Goal: Transaction & Acquisition: Purchase product/service

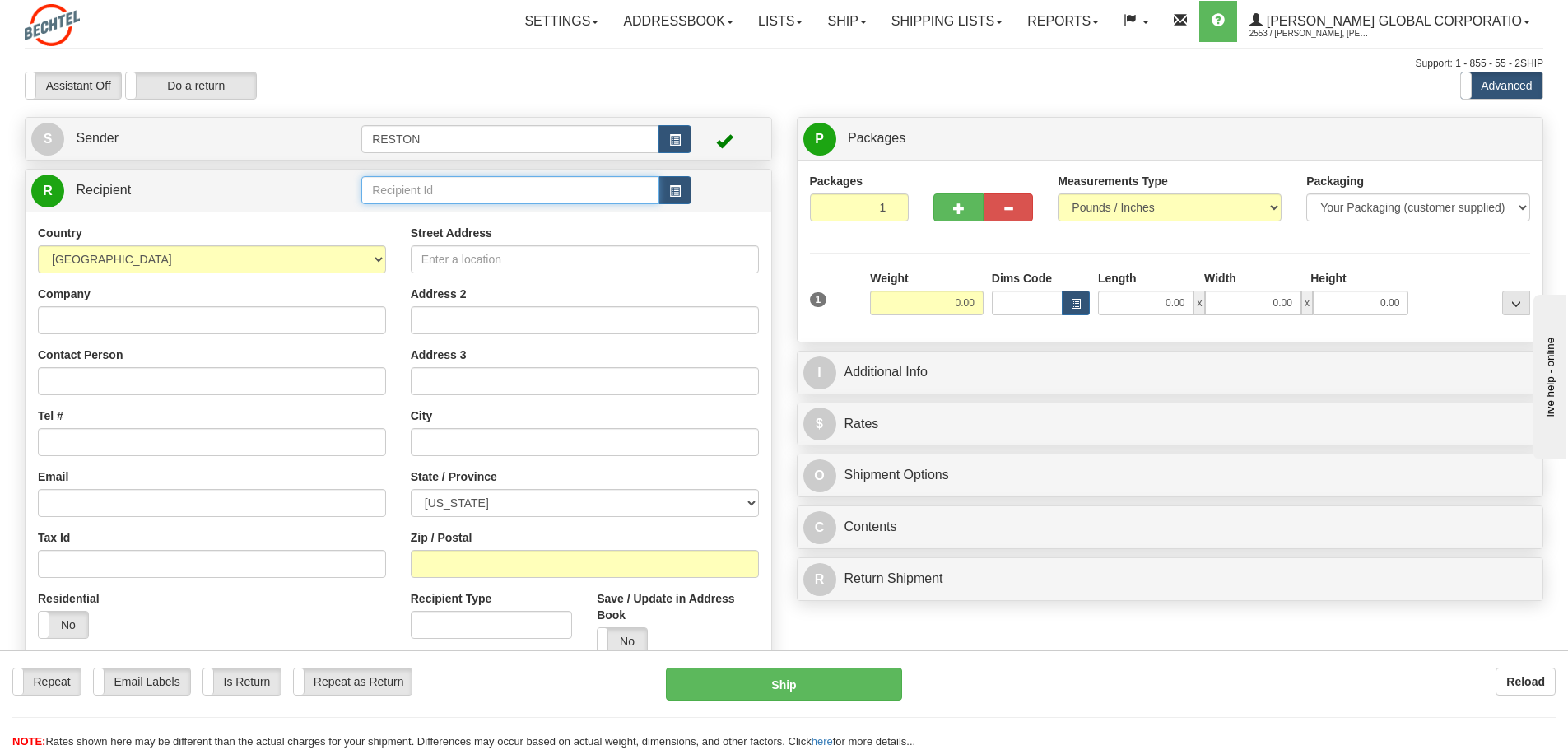
click at [437, 192] on input "text" at bounding box center [510, 191] width 298 height 28
click at [381, 190] on input "text" at bounding box center [510, 191] width 298 height 28
click at [403, 217] on div "[PERSON_NAME]" at bounding box center [507, 215] width 283 height 18
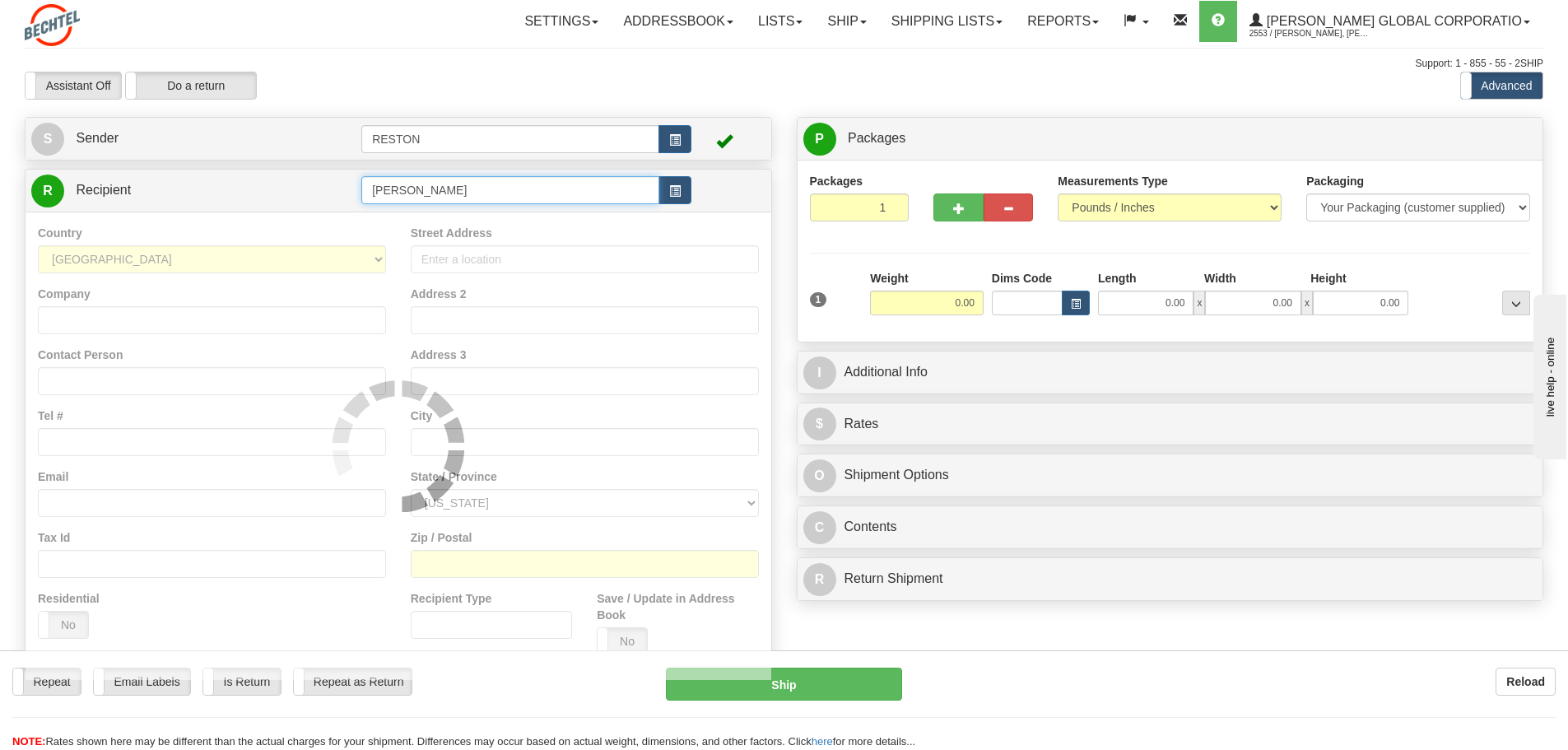
type input "[PERSON_NAME]"
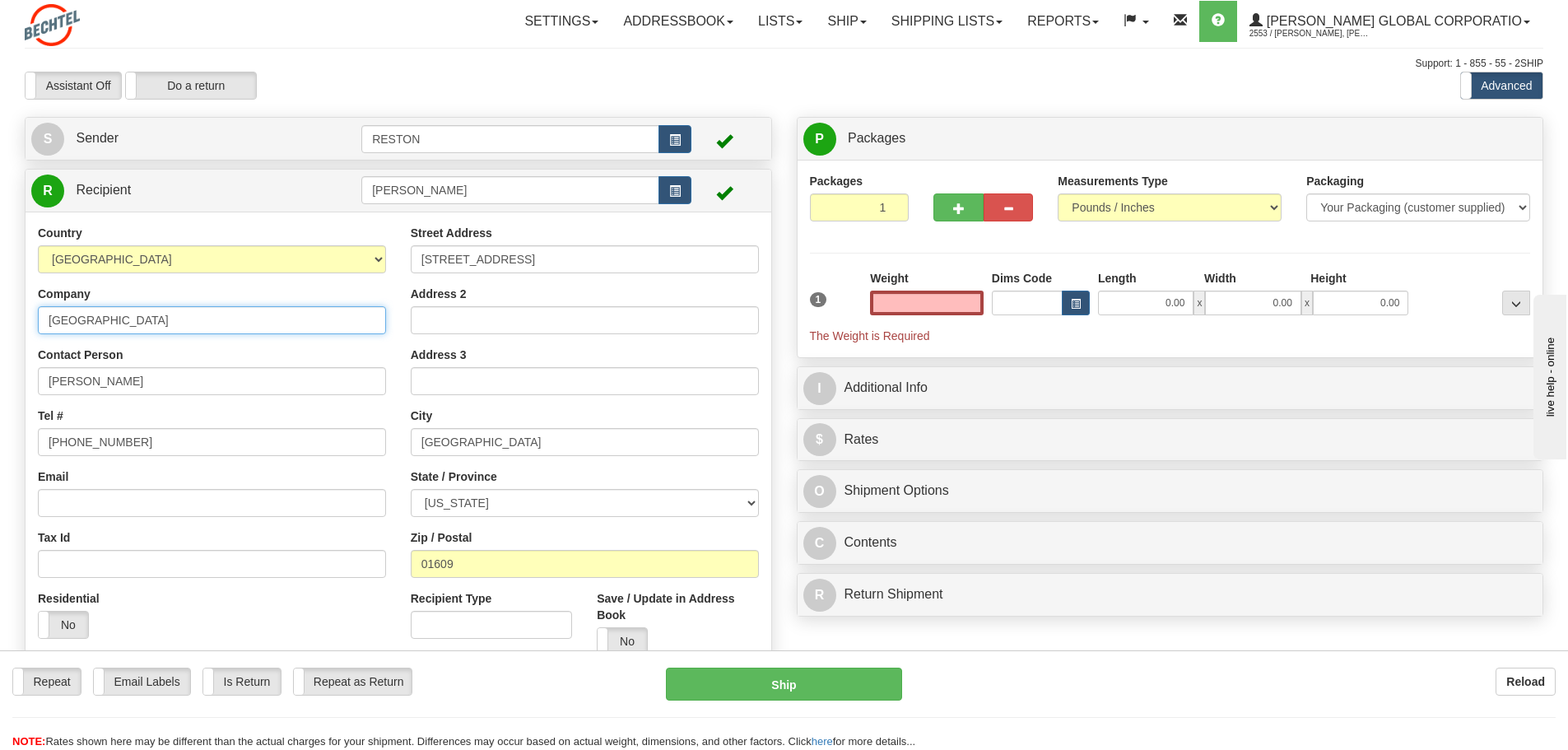
type input "0.00"
click at [233, 321] on input "[GEOGRAPHIC_DATA]" at bounding box center [212, 320] width 348 height 28
click at [517, 536] on div "Zip / Postal 01609" at bounding box center [585, 553] width 348 height 49
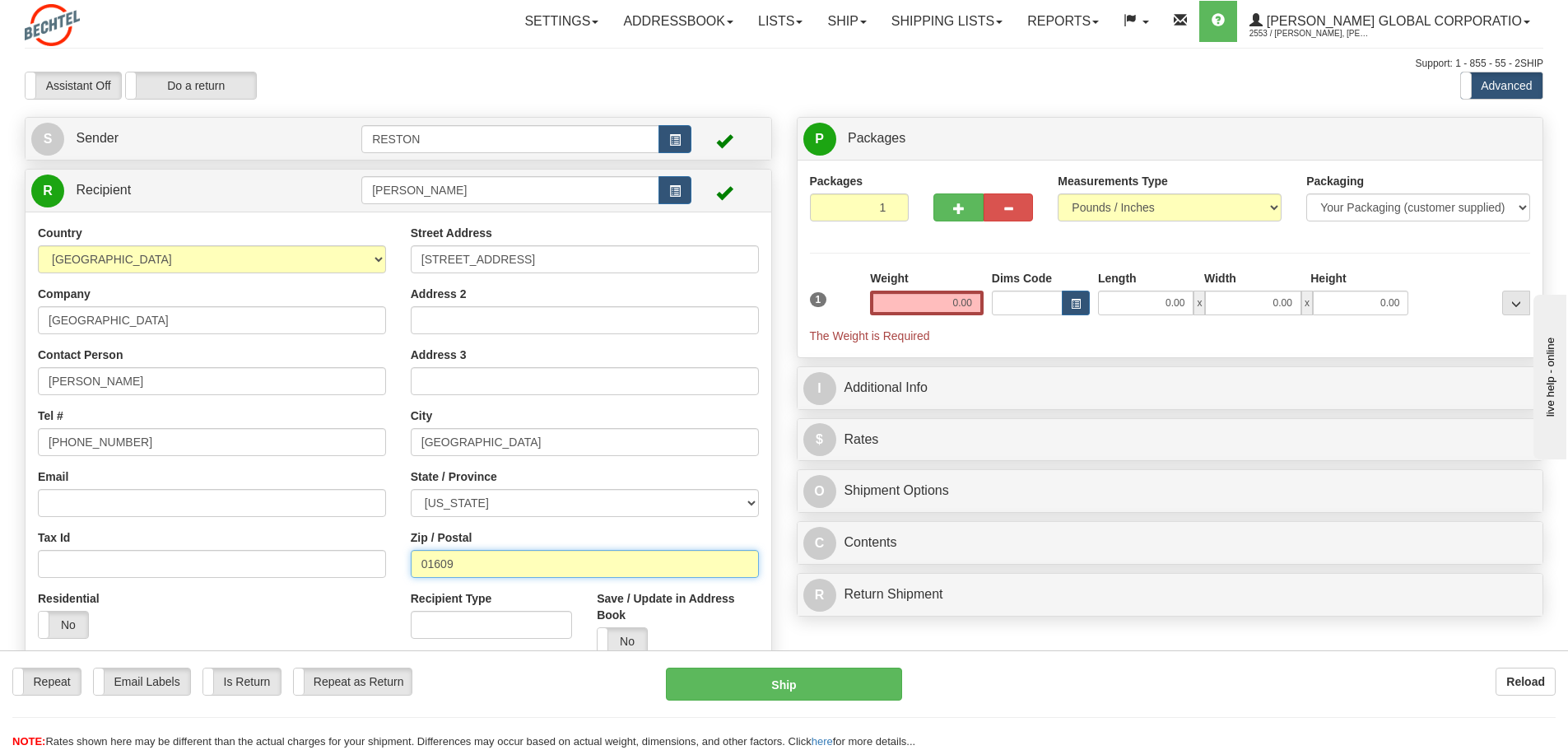
click at [472, 566] on input "01609" at bounding box center [585, 564] width 348 height 28
click at [461, 564] on input "01609" at bounding box center [585, 564] width 348 height 28
type input "01605"
click at [529, 521] on div "Street Address [STREET_ADDRESS] Address 2 Address 3 City [GEOGRAPHIC_DATA] Stat…" at bounding box center [585, 446] width 373 height 443
click at [528, 525] on div "Street Address [STREET_ADDRESS] Address 2 Address 3 City [GEOGRAPHIC_DATA] Stat…" at bounding box center [585, 446] width 373 height 443
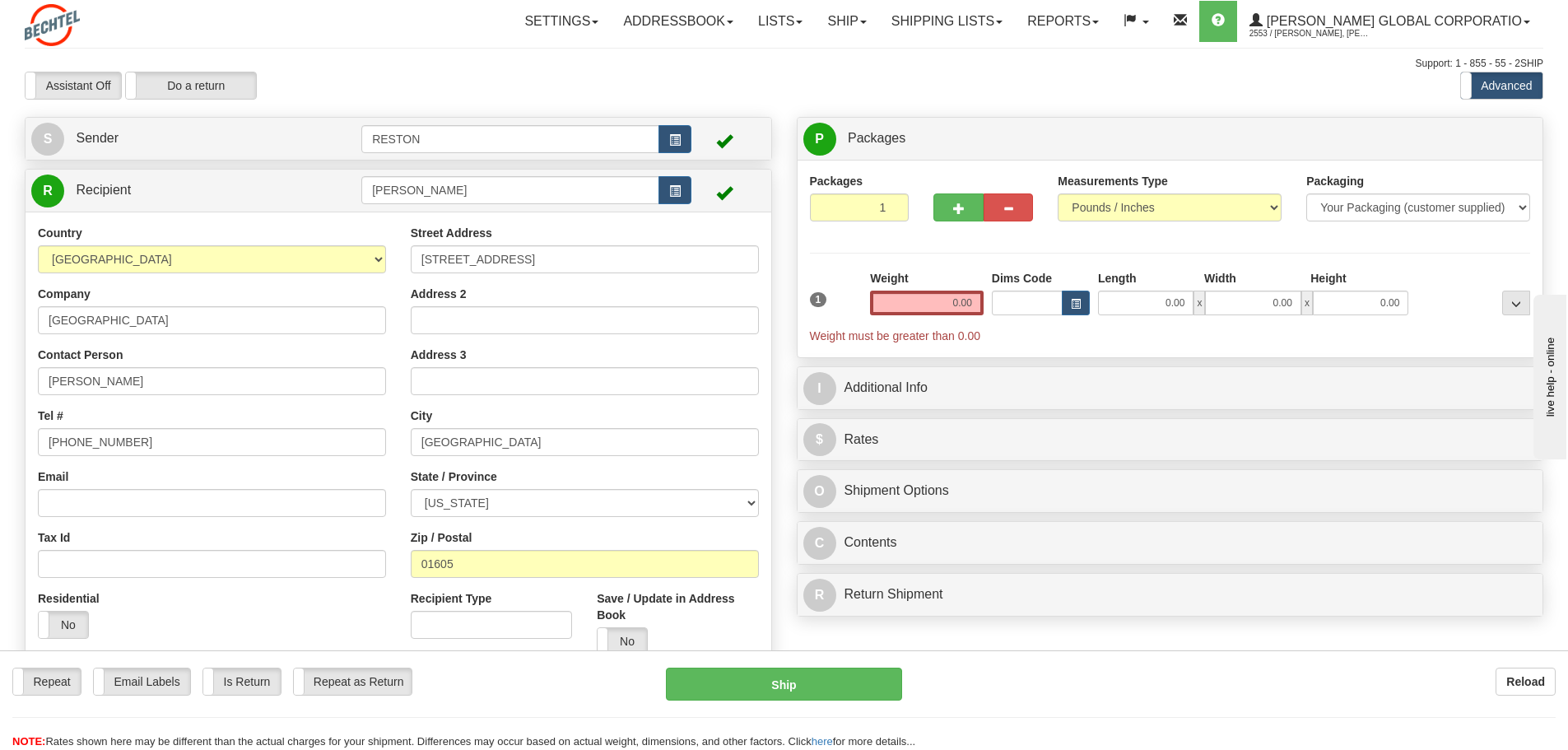
click at [528, 525] on div "Street Address [STREET_ADDRESS] Address 2 Address 3 City [GEOGRAPHIC_DATA] Stat…" at bounding box center [585, 446] width 373 height 443
click at [665, 534] on div "Zip / Postal 01605" at bounding box center [585, 553] width 348 height 49
click at [155, 620] on div "Residential Yes No" at bounding box center [212, 620] width 373 height 60
click at [940, 298] on input "0.00" at bounding box center [927, 303] width 114 height 25
type input "0.00"
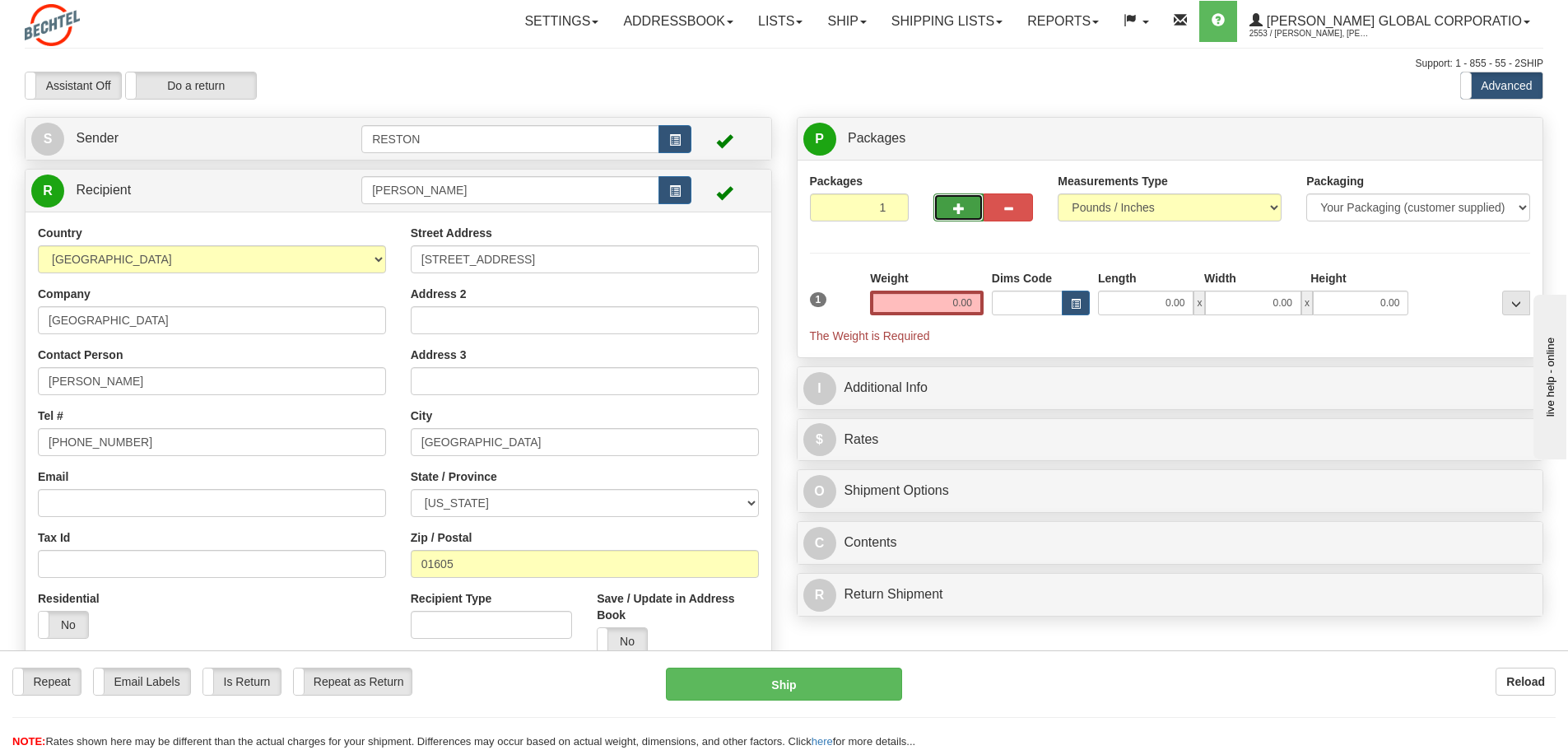
click at [961, 207] on span "button" at bounding box center [959, 208] width 12 height 11
type input "2"
click at [957, 302] on input "0.00" at bounding box center [927, 303] width 114 height 25
click at [956, 299] on input "text" at bounding box center [927, 303] width 114 height 25
click at [922, 305] on input "text" at bounding box center [927, 303] width 114 height 25
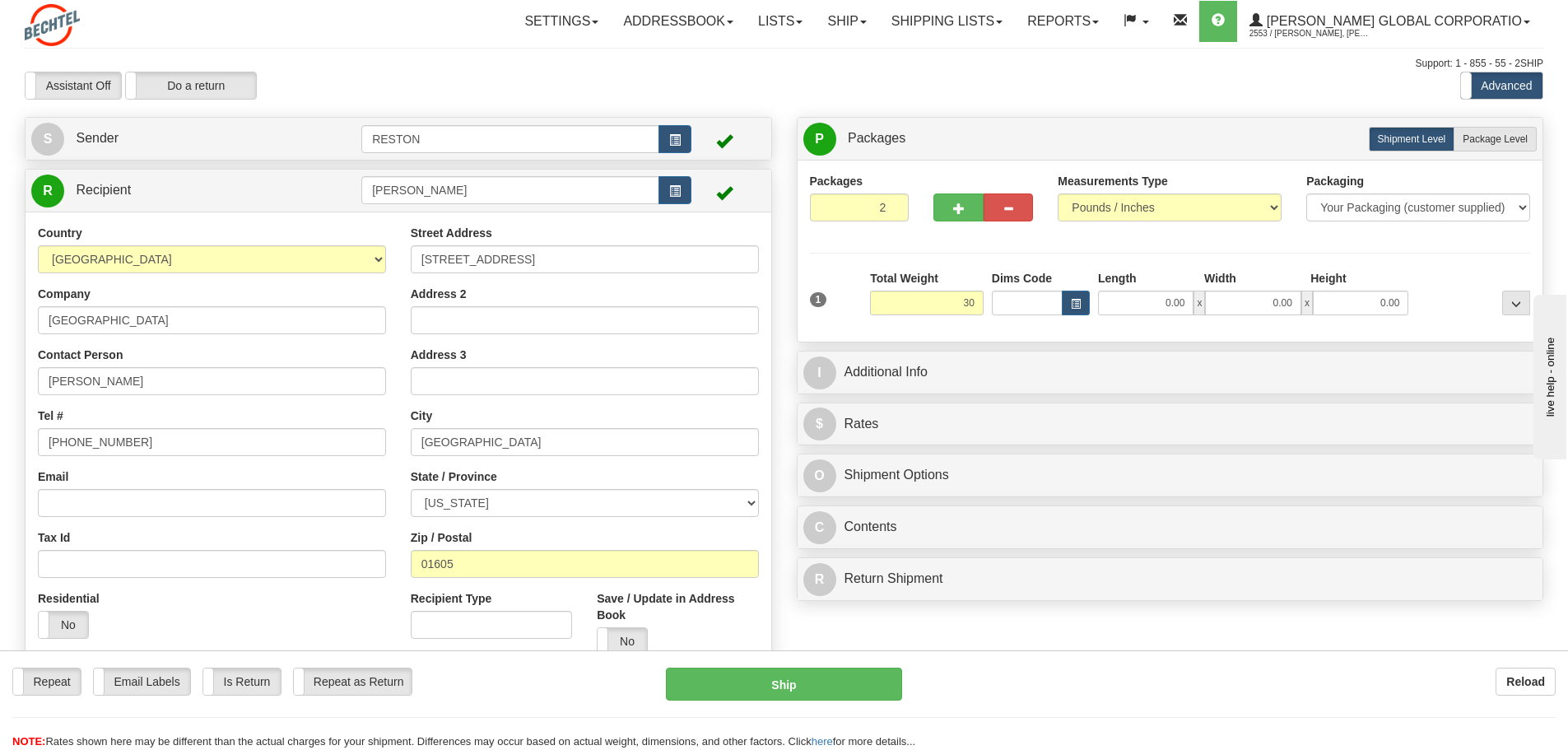
type input "30.00"
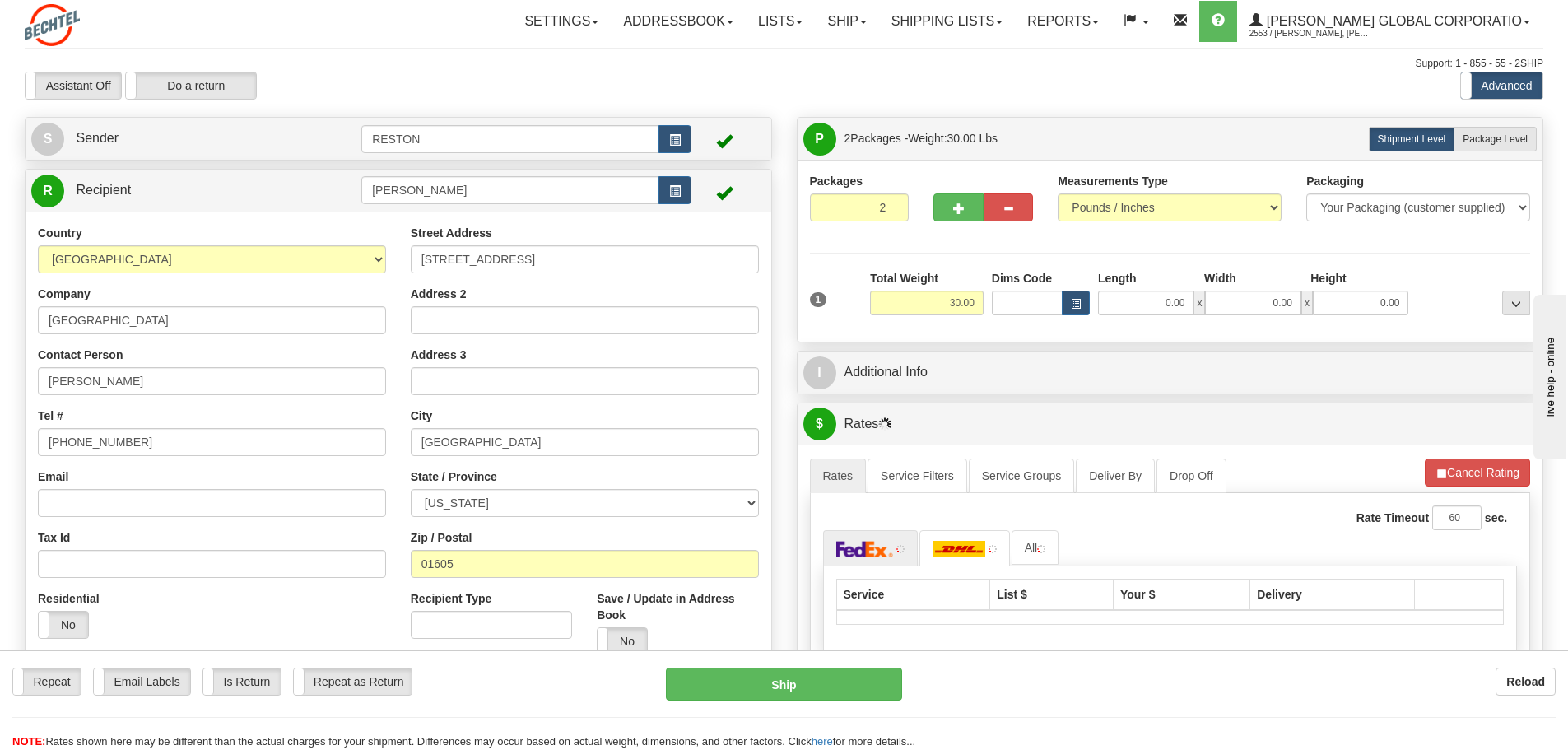
click at [848, 327] on div at bounding box center [1170, 327] width 729 height 1
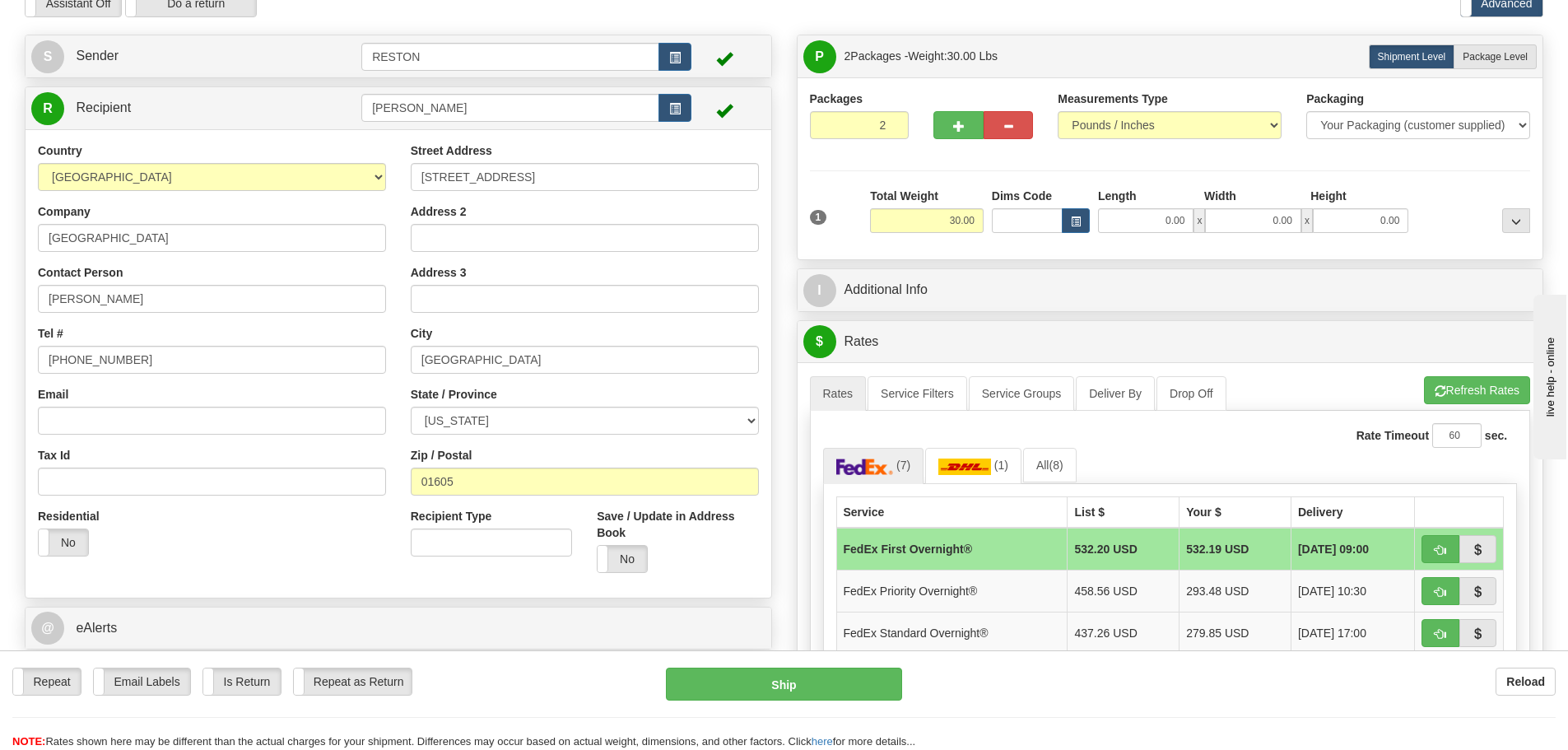
scroll to position [165, 0]
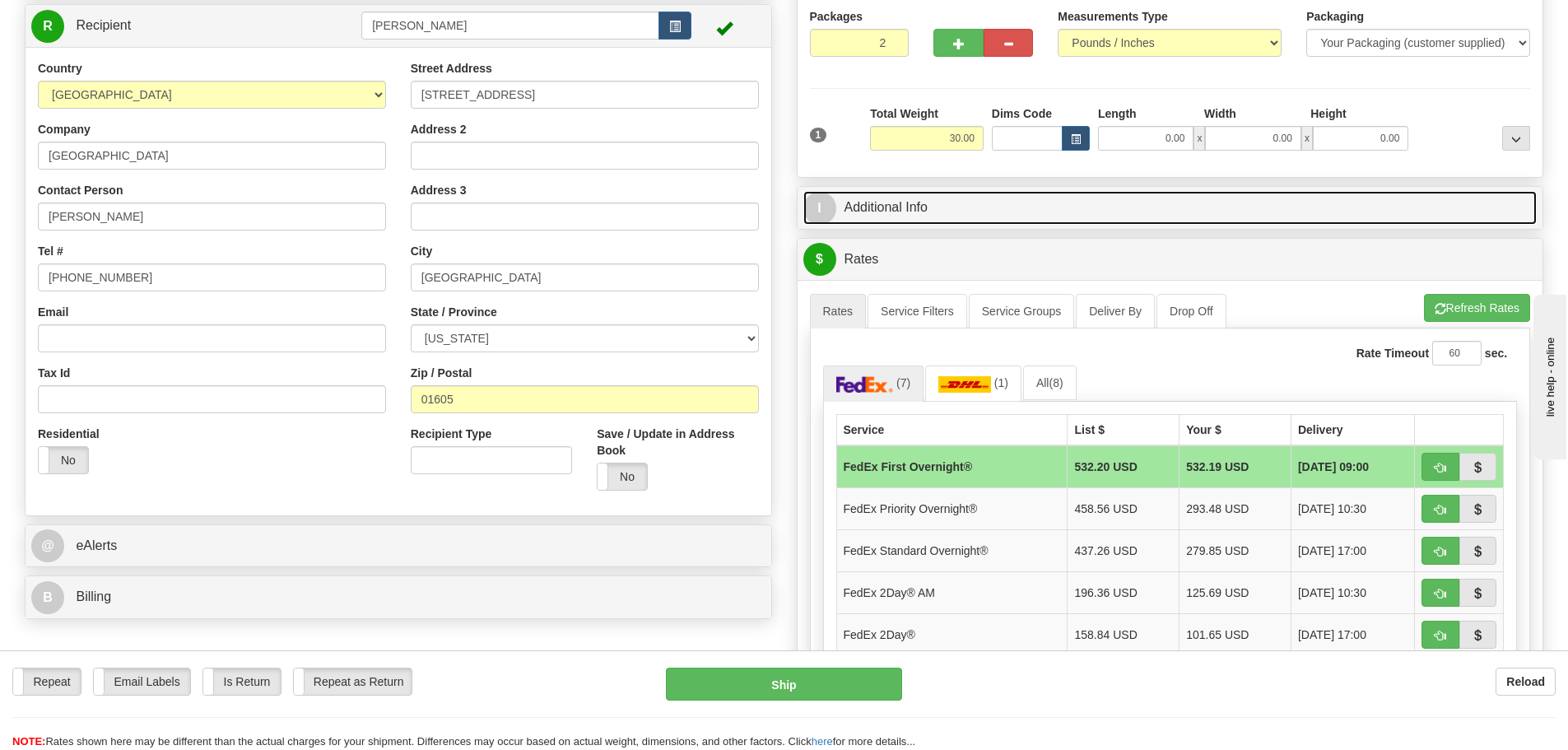
click at [878, 210] on link "I Additional Info" at bounding box center [1170, 207] width 734 height 34
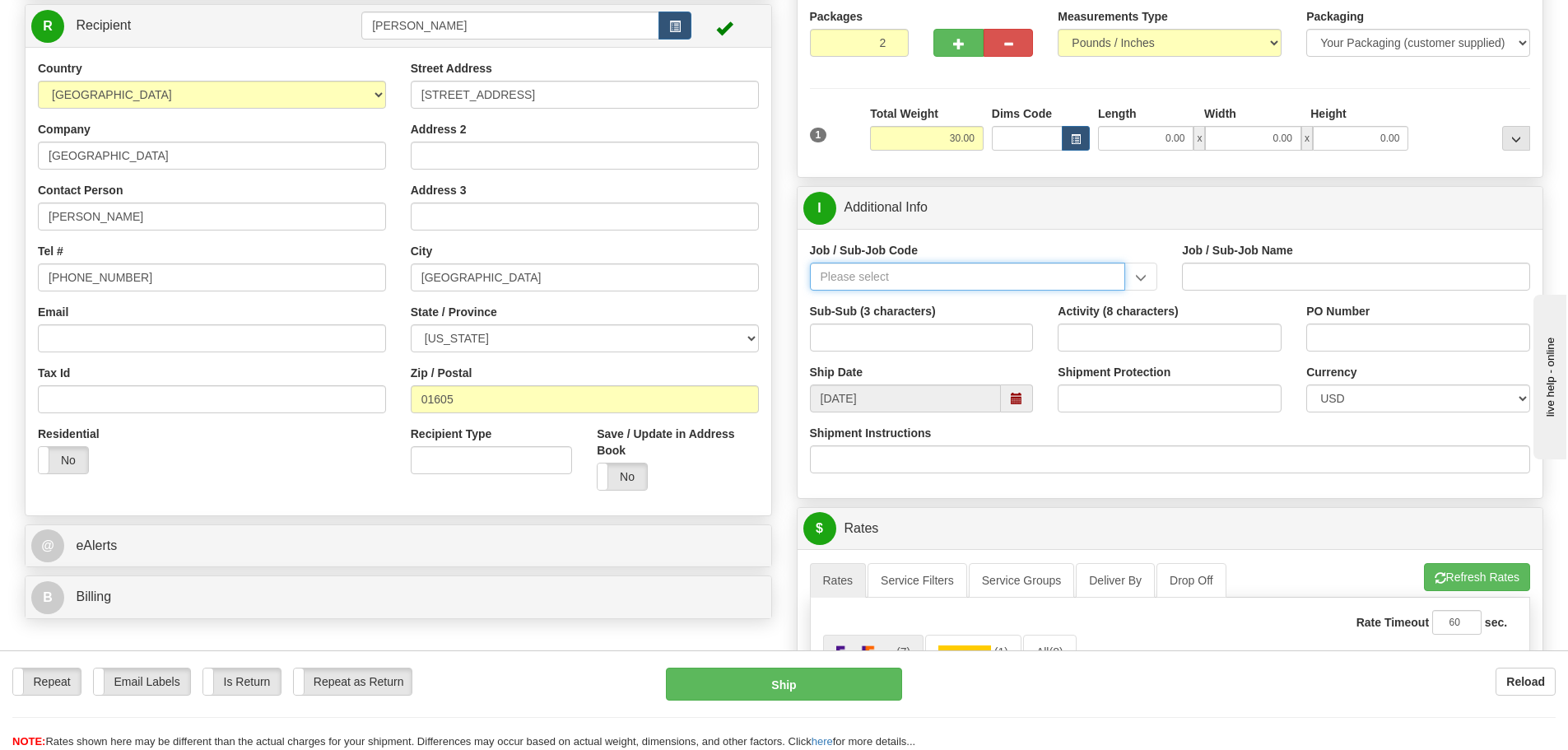
click at [942, 282] on input "Job / Sub-Job Code" at bounding box center [967, 277] width 316 height 28
click at [891, 278] on input "Job / Sub-Job Code" at bounding box center [967, 277] width 316 height 28
click at [893, 277] on input "Job / Sub-Job Code" at bounding box center [967, 277] width 316 height 28
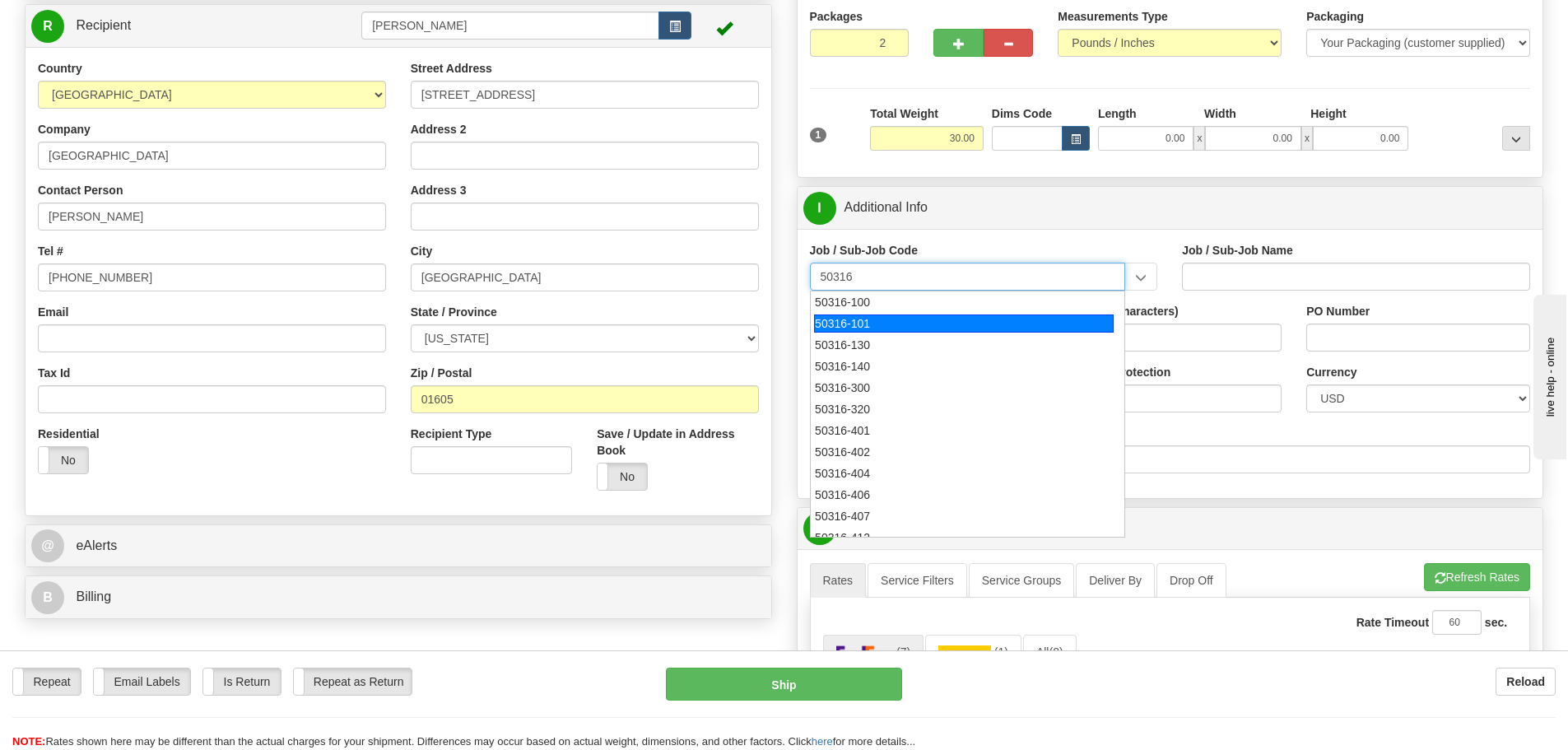
click at [886, 317] on div "50316-101" at bounding box center [963, 323] width 299 height 18
type input "50316-101"
type input "ENG MGMT - MANAGER OF ENGINEERING SUPPORT/ADMIN"
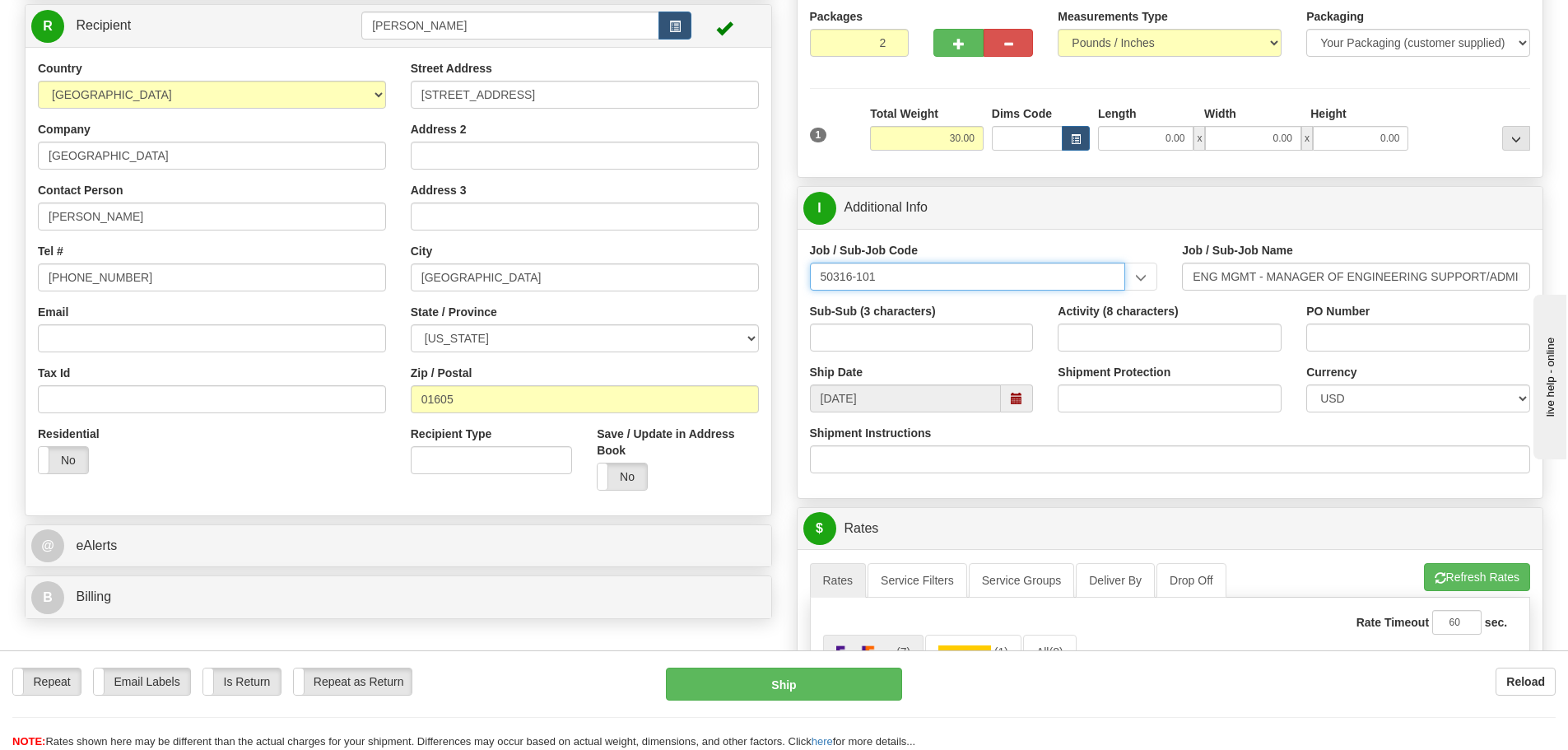
click at [893, 282] on input "50316-101" at bounding box center [967, 277] width 316 height 28
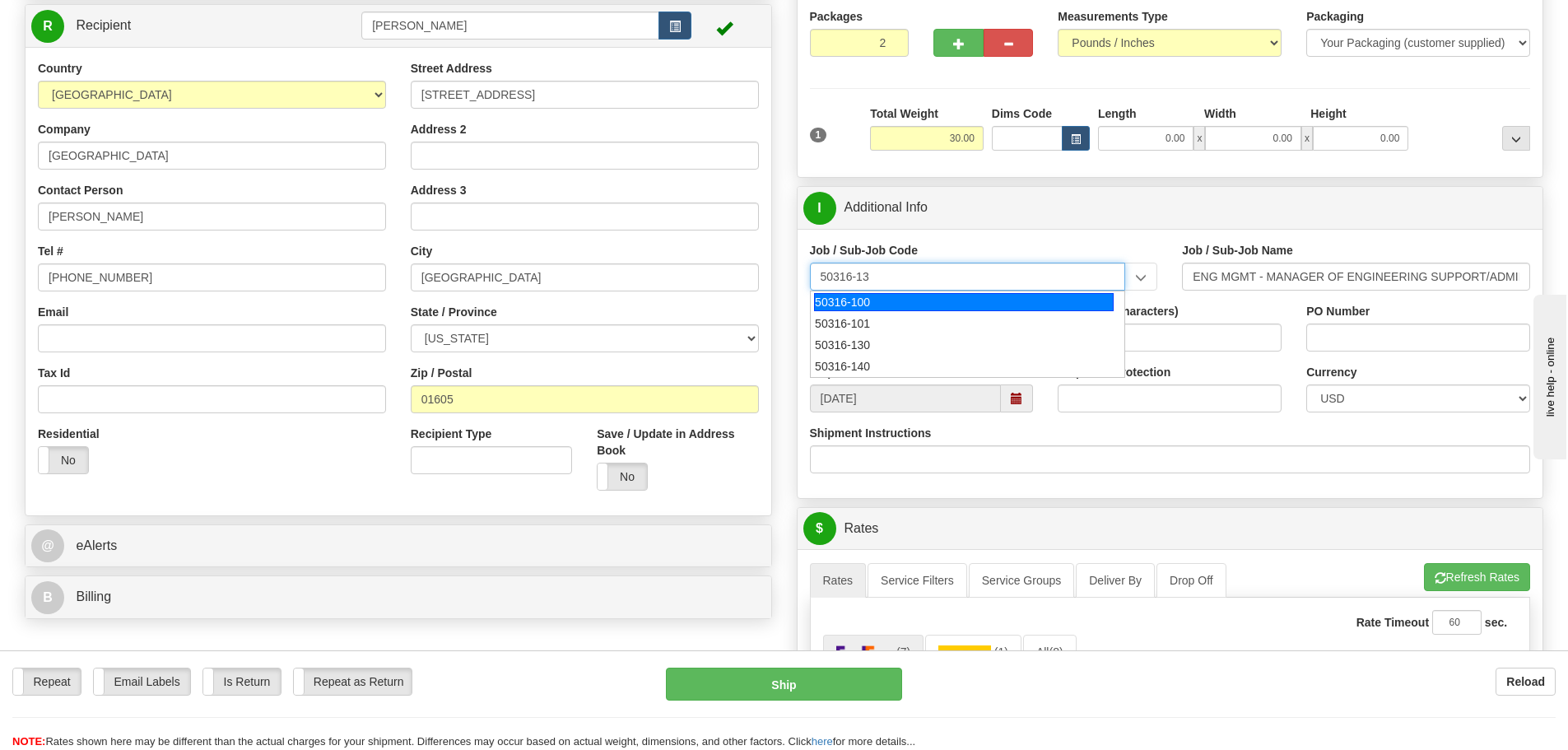
type input "50316-130"
click at [894, 303] on div "50316-130" at bounding box center [963, 302] width 299 height 18
type input "ENG MGMT - ENG - RESOURCE STAFFING MANAGER"
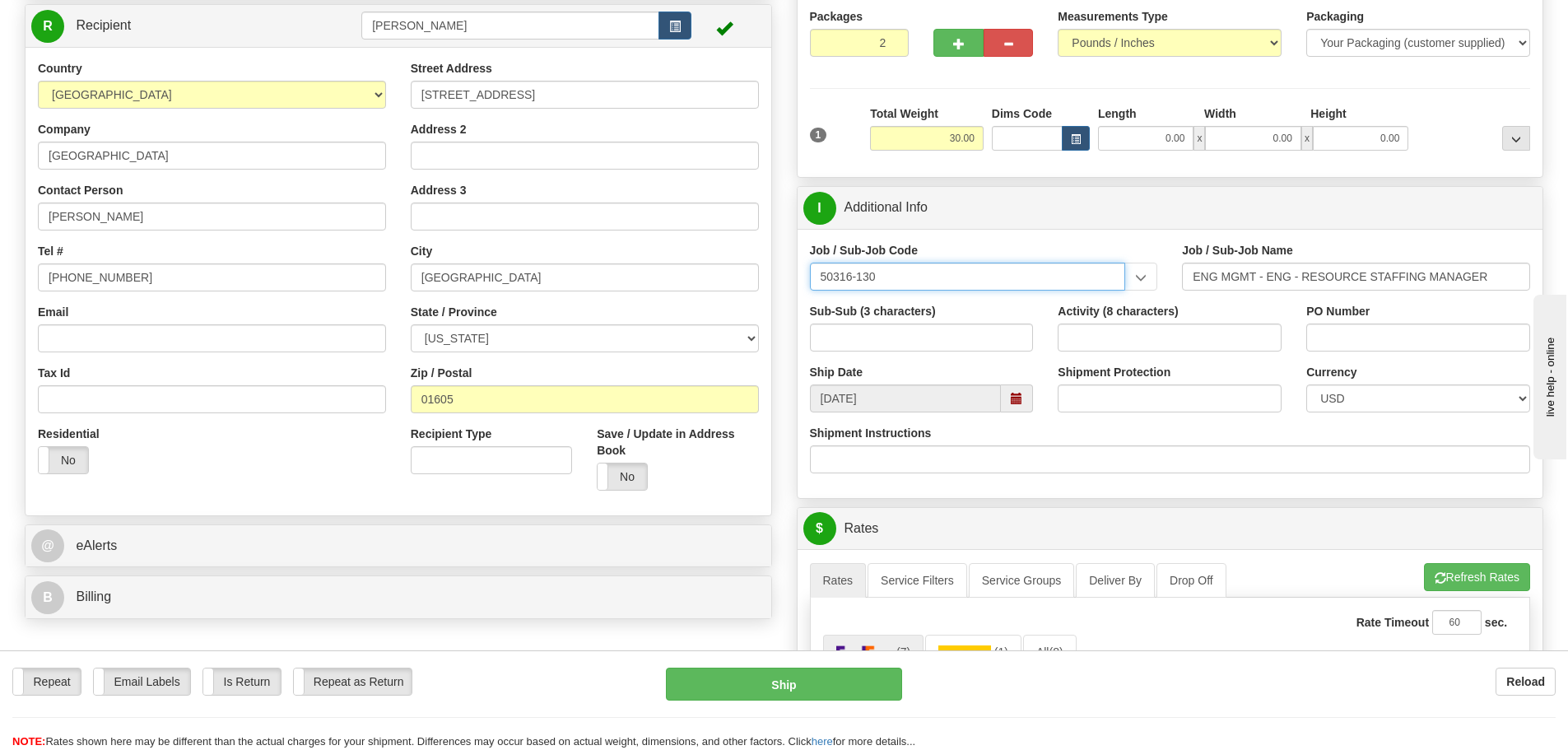
click at [909, 278] on input "50316-130" at bounding box center [967, 277] width 316 height 28
type input "50316-101"
click at [891, 298] on div "50316-101" at bounding box center [963, 302] width 299 height 18
type input "ENG MGMT - MANAGER OF ENGINEERING SUPPORT/ADMIN"
type input "50316-101"
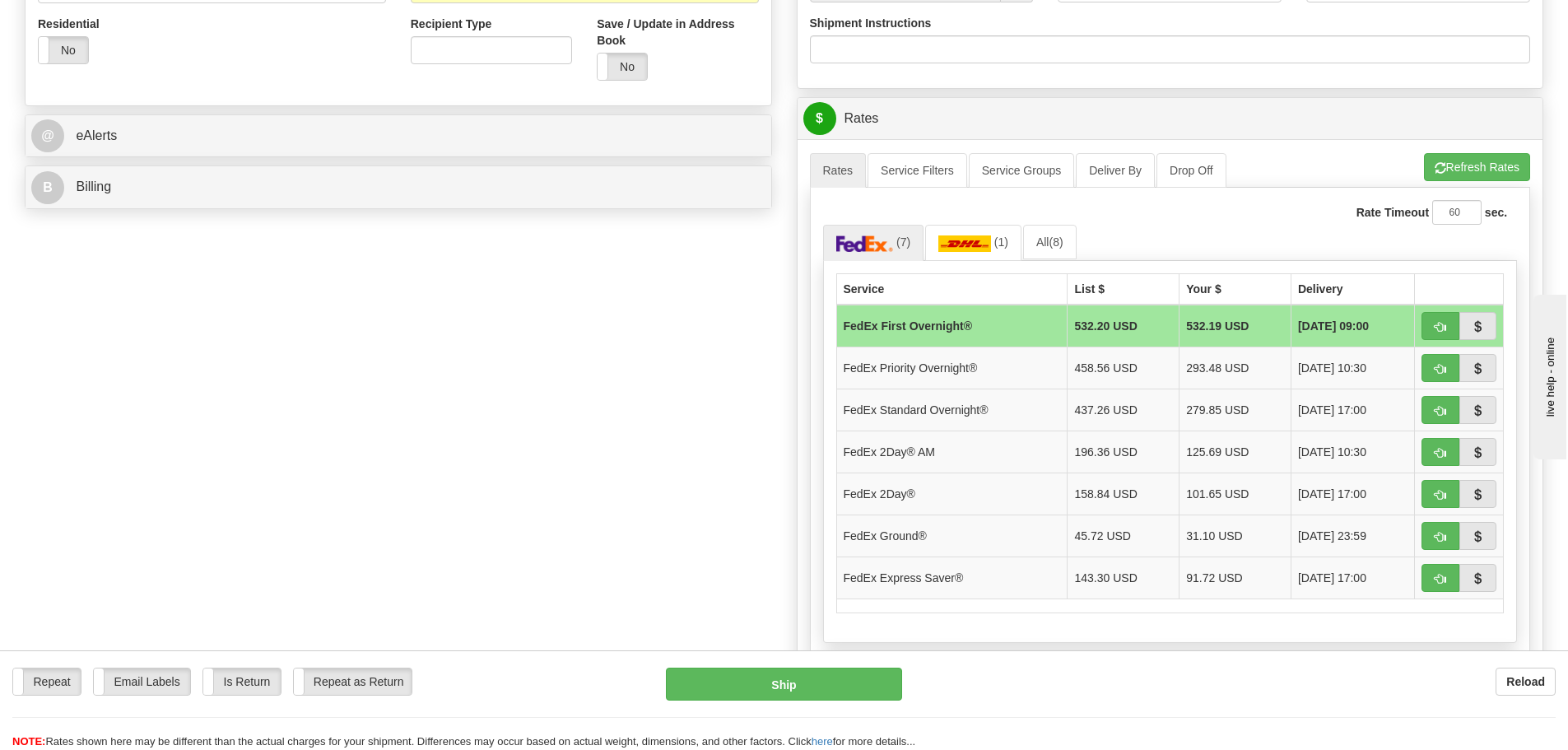
scroll to position [576, 0]
click at [1442, 535] on span "button" at bounding box center [1440, 535] width 12 height 11
type input "92"
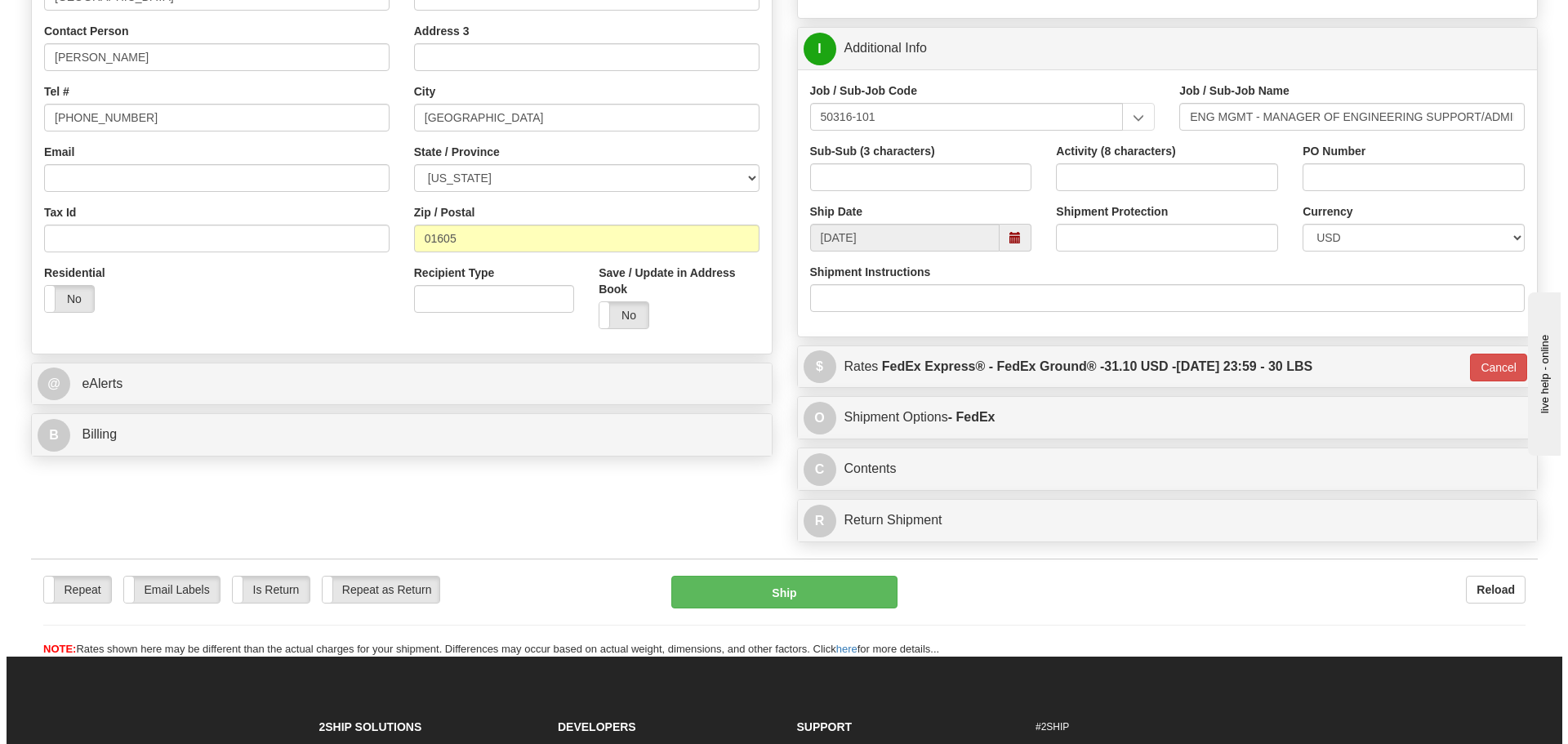
scroll to position [403, 0]
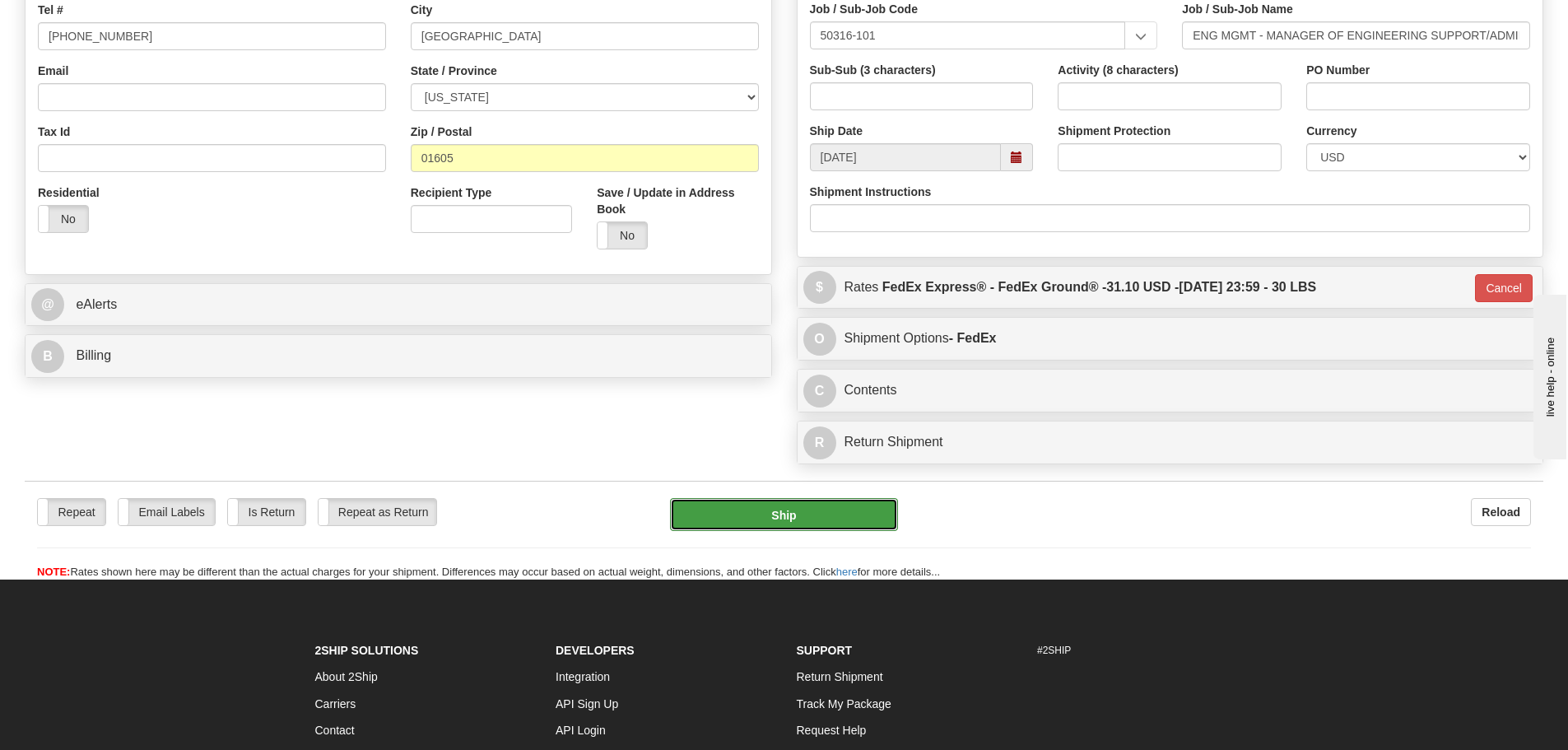
click at [782, 517] on button "Ship" at bounding box center [783, 515] width 228 height 33
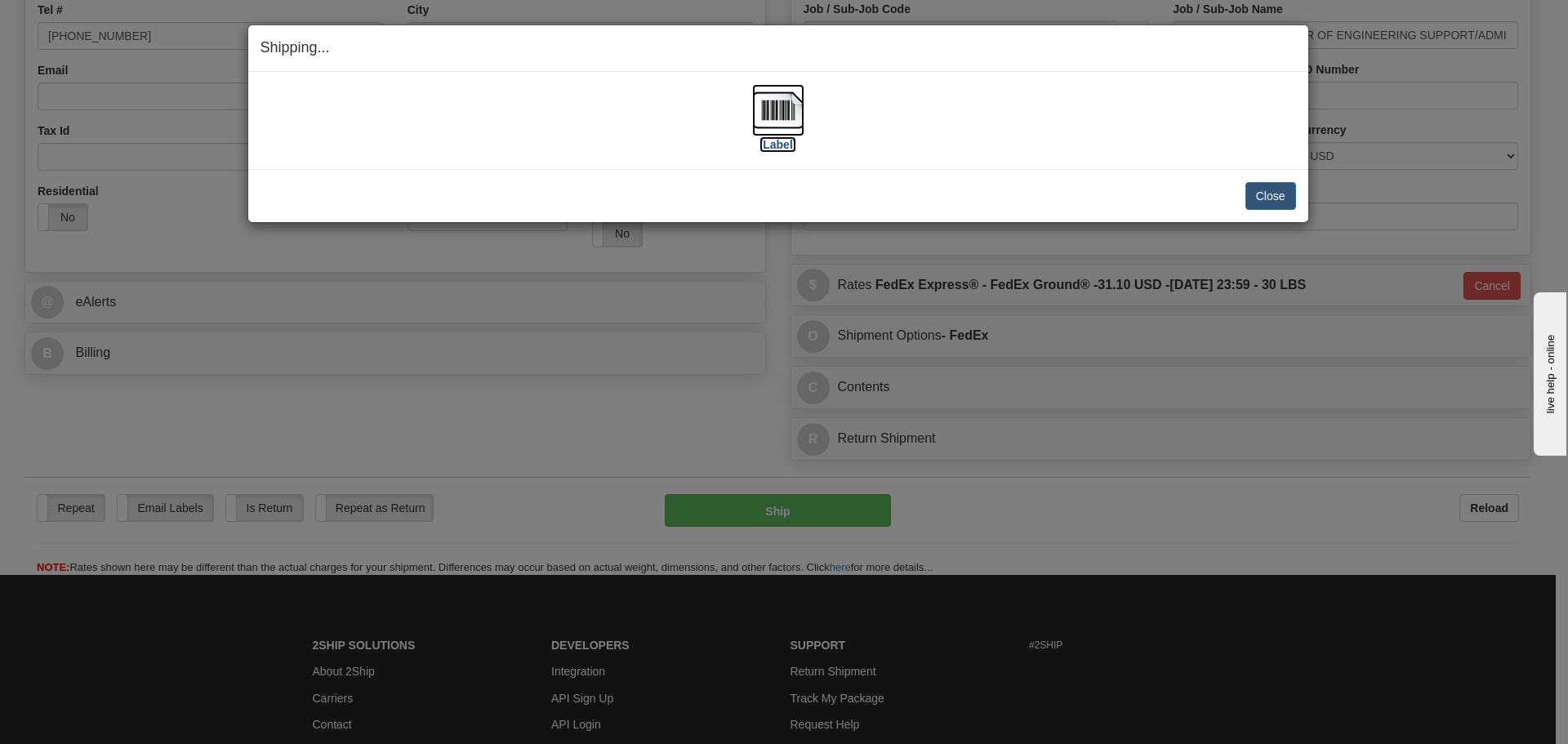
click at [788, 122] on img at bounding box center [779, 110] width 53 height 53
click at [1273, 194] on button "Close" at bounding box center [1270, 196] width 51 height 28
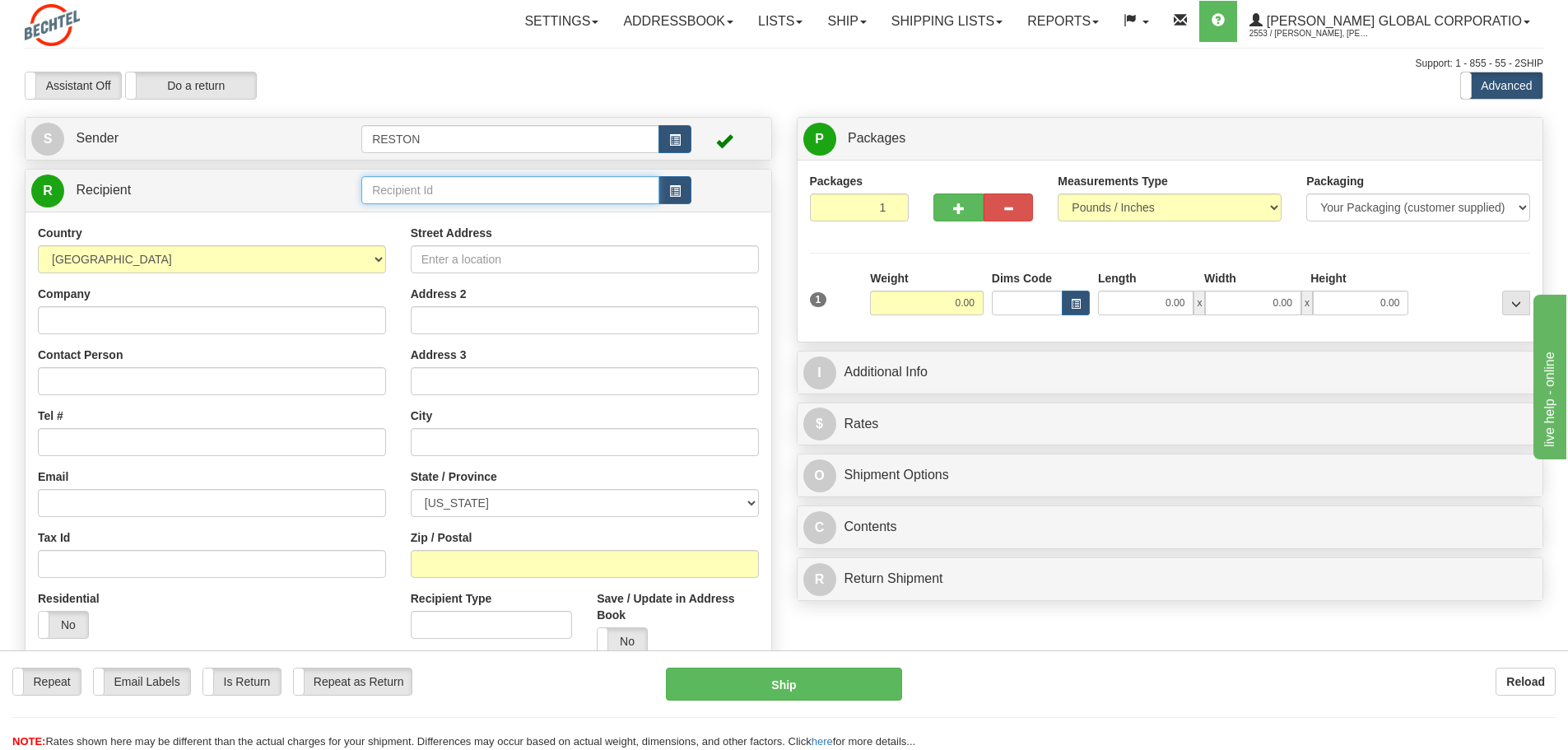
click at [457, 186] on input "text" at bounding box center [510, 191] width 298 height 28
click at [464, 215] on div "RENEE VAN-DERPOEL" at bounding box center [507, 215] width 283 height 18
type input "RENEE VAN-DERPOEL"
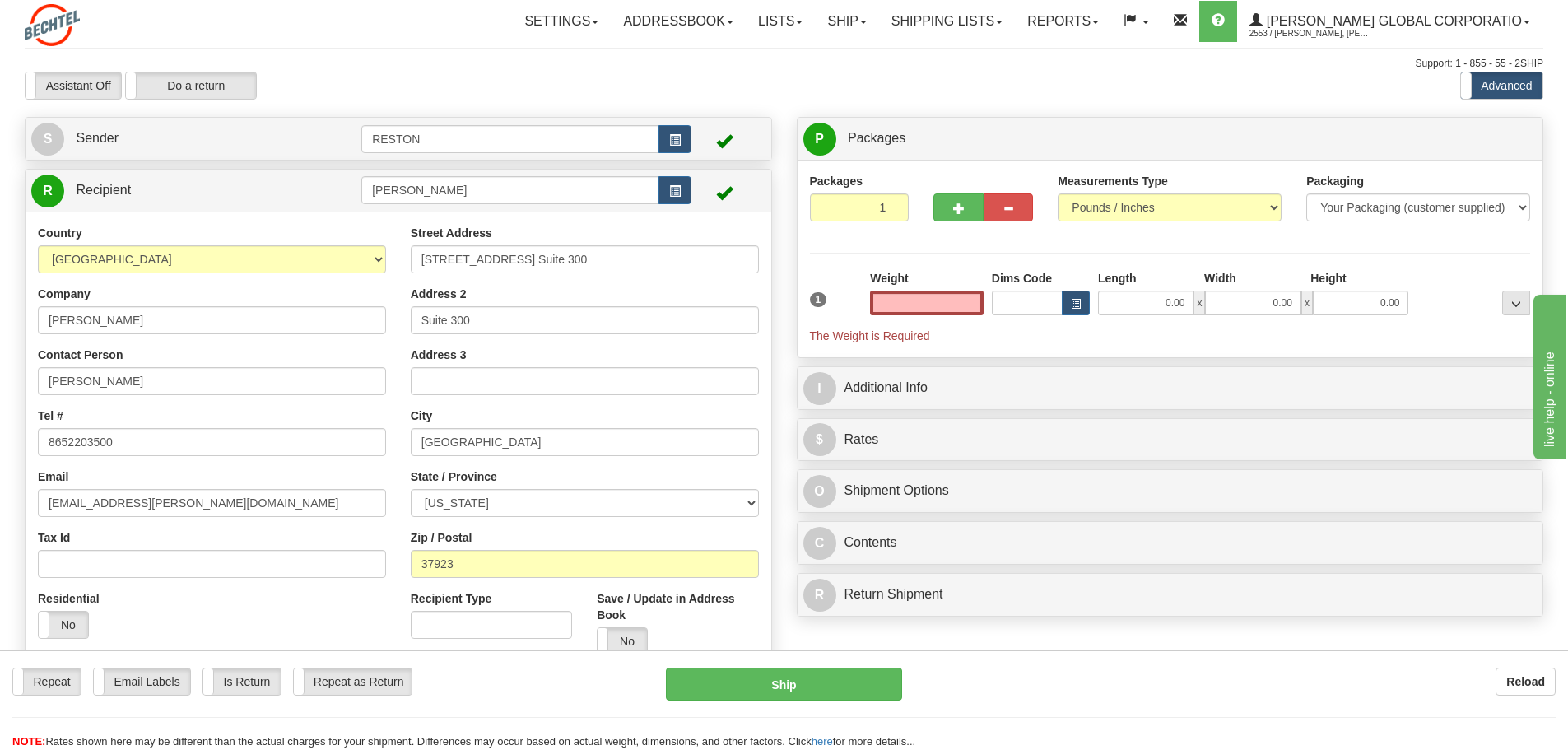
type input "0.00"
click at [929, 304] on input "0.00" at bounding box center [927, 303] width 114 height 25
click at [929, 304] on input "text" at bounding box center [927, 303] width 114 height 25
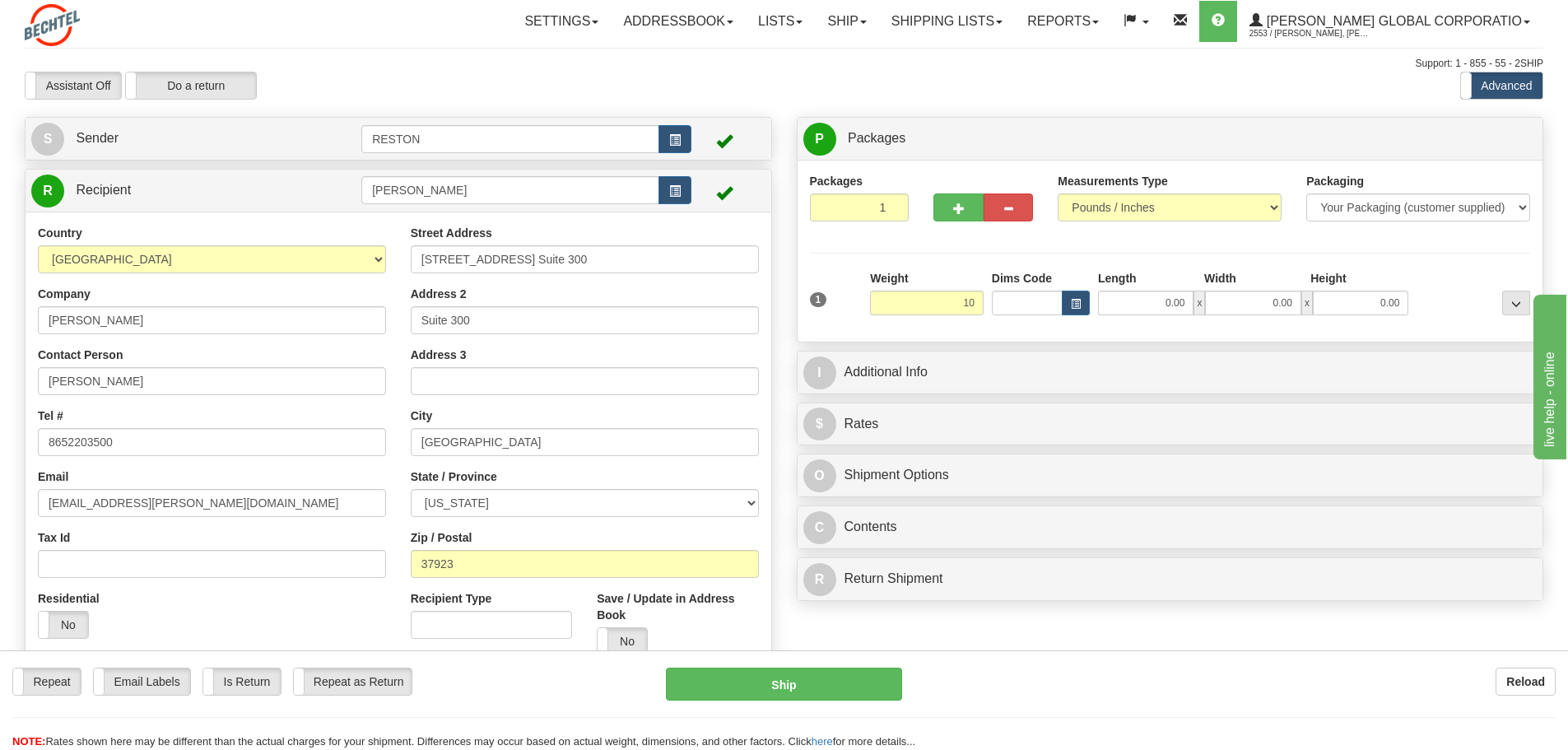
type input "10.00"
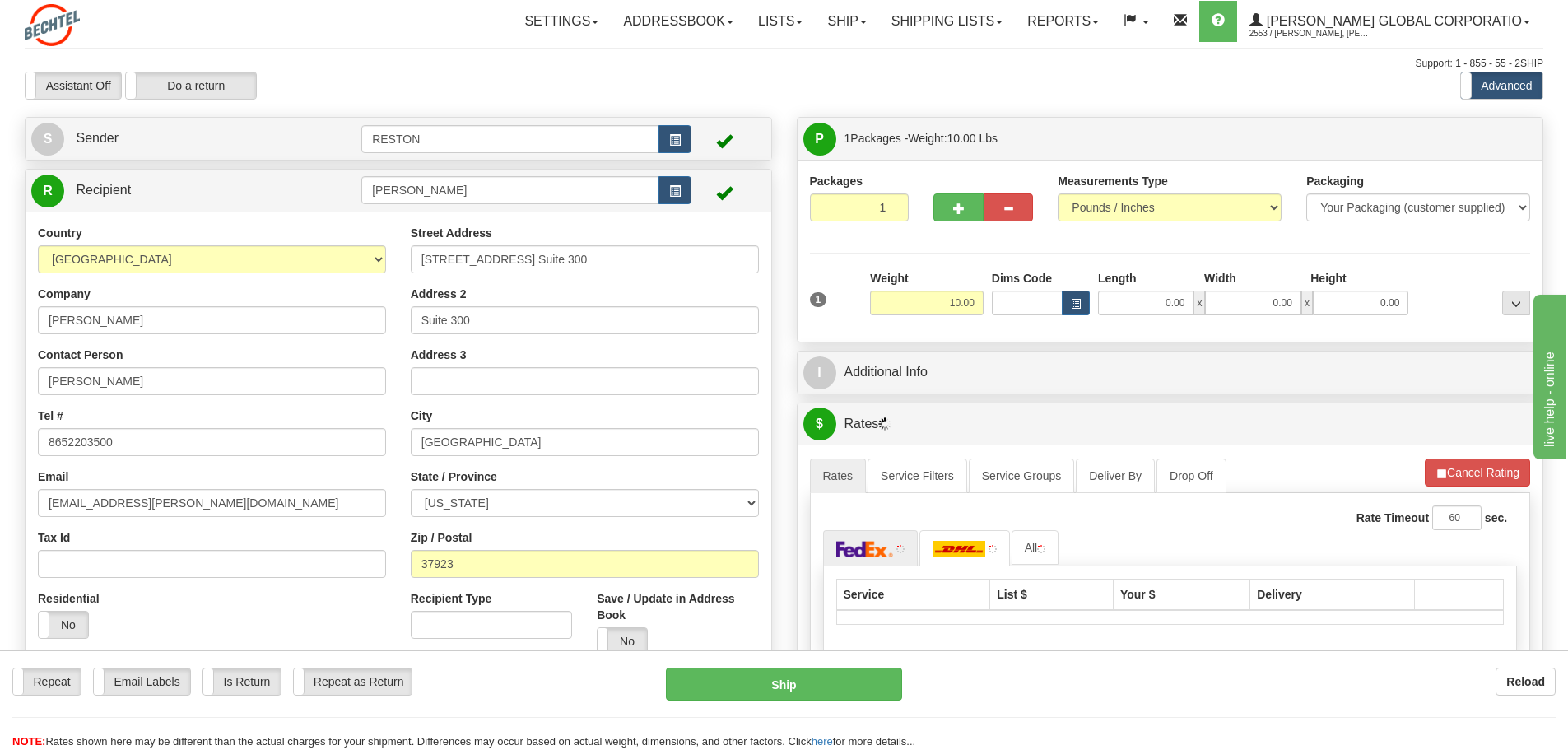
click at [1014, 334] on div "Packages 1 1 Measurements Type" at bounding box center [1170, 250] width 746 height 181
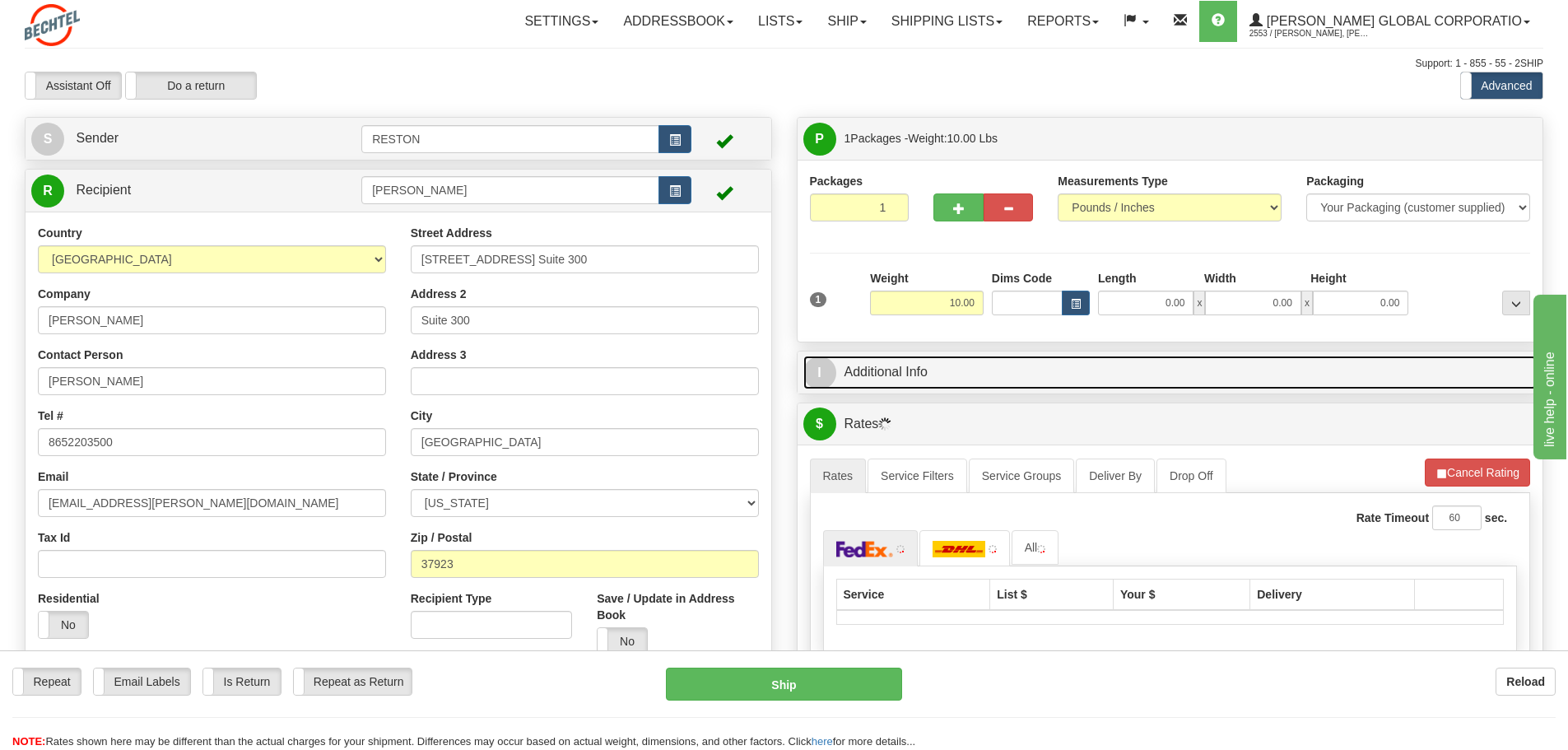
click at [895, 378] on link "I Additional Info" at bounding box center [1170, 372] width 734 height 34
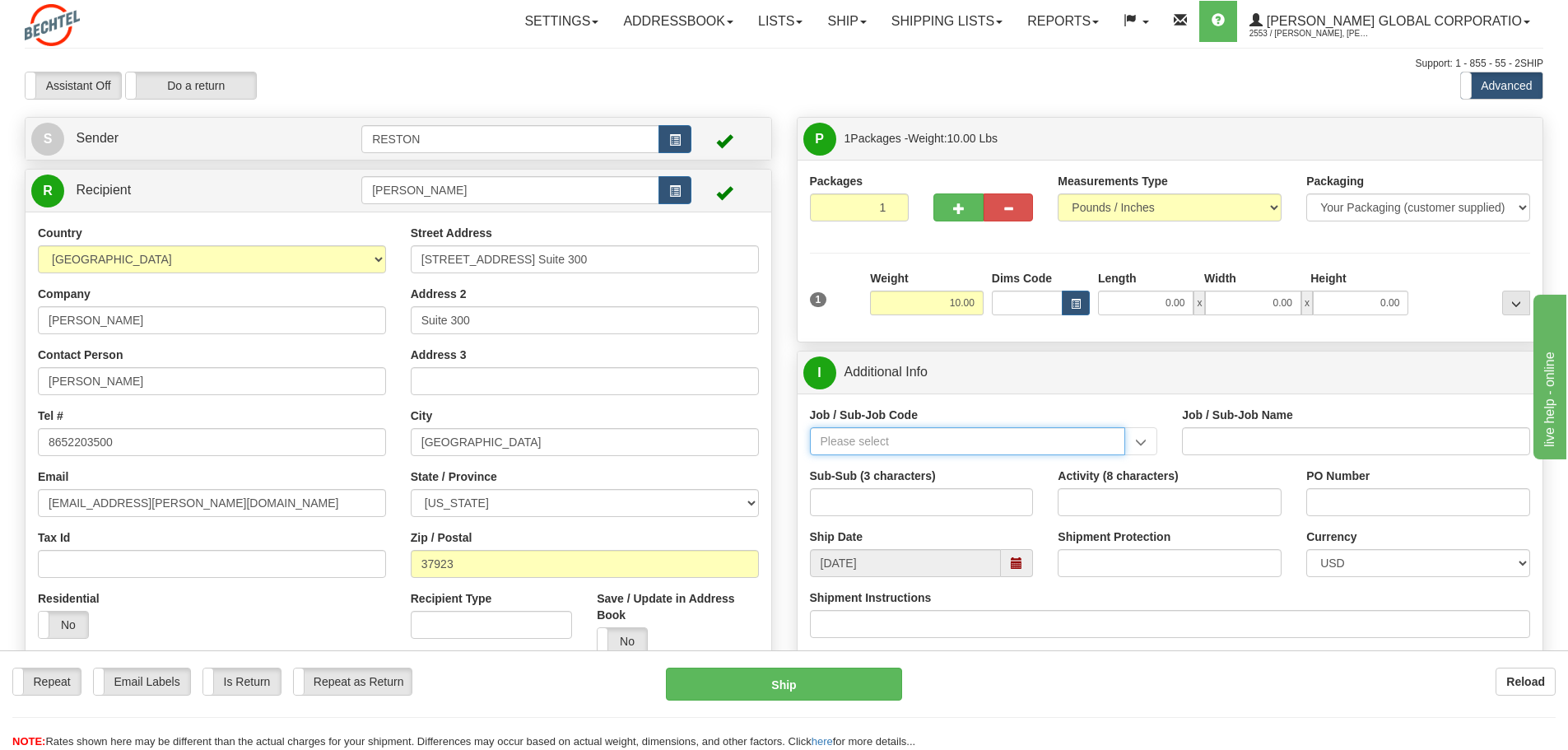
click at [838, 448] on input "Job / Sub-Job Code" at bounding box center [967, 441] width 316 height 28
click at [840, 442] on input "Job / Sub-Job Code" at bounding box center [967, 441] width 316 height 28
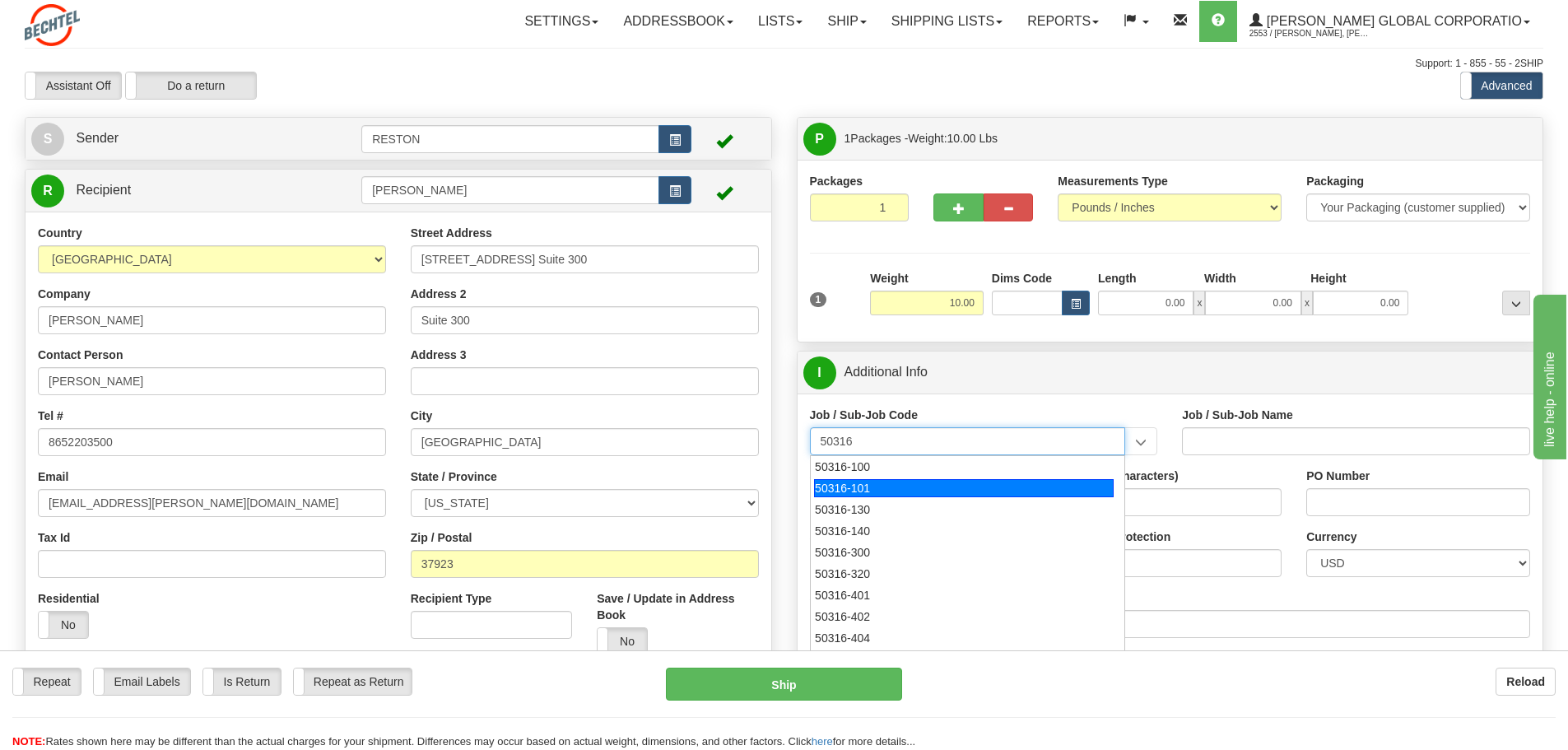
click at [852, 492] on div "50316-101" at bounding box center [963, 488] width 299 height 18
type input "50316-101"
type input "ENG MGMT - MANAGER OF ENGINEERING SUPPORT/ADMIN"
type input "50316-101"
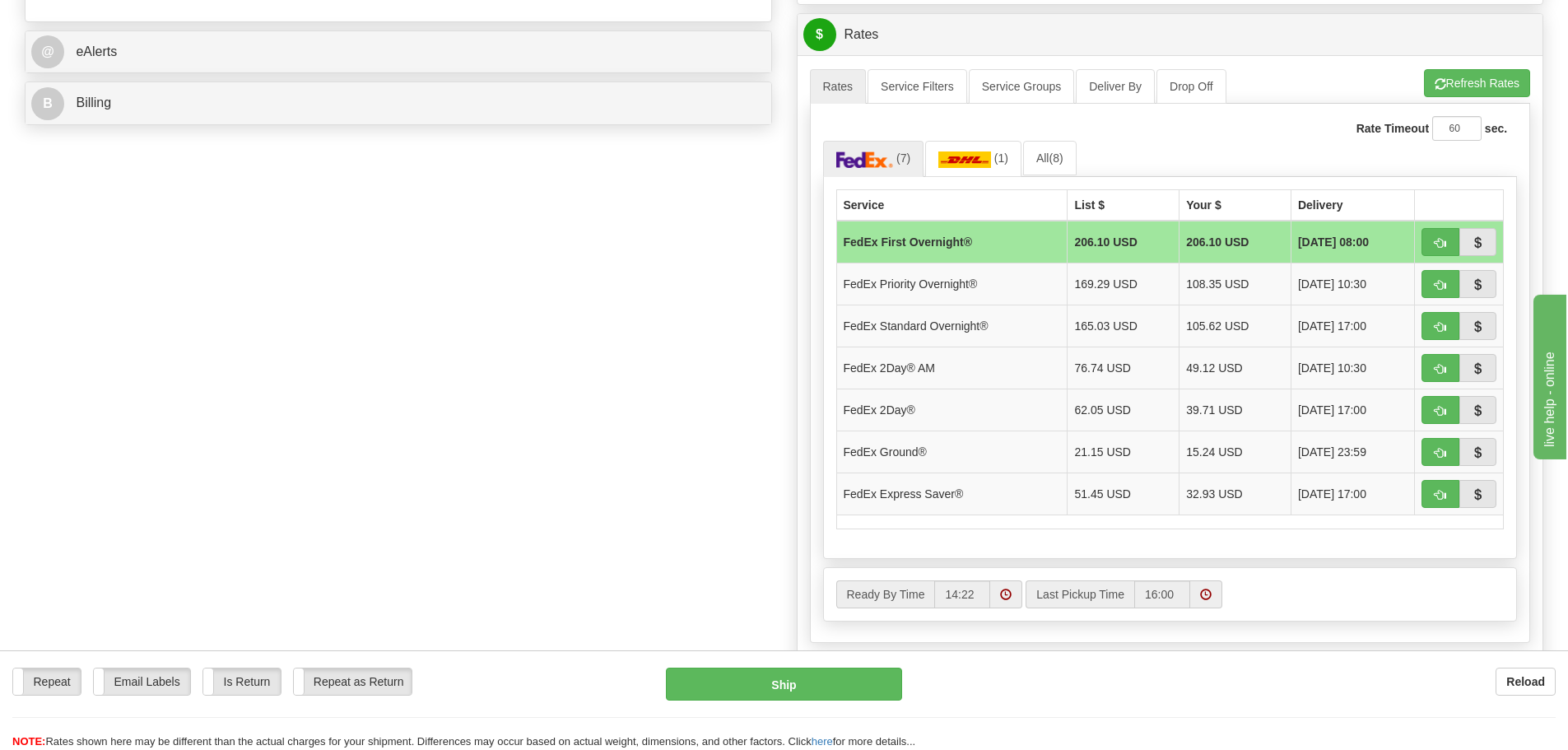
scroll to position [741, 0]
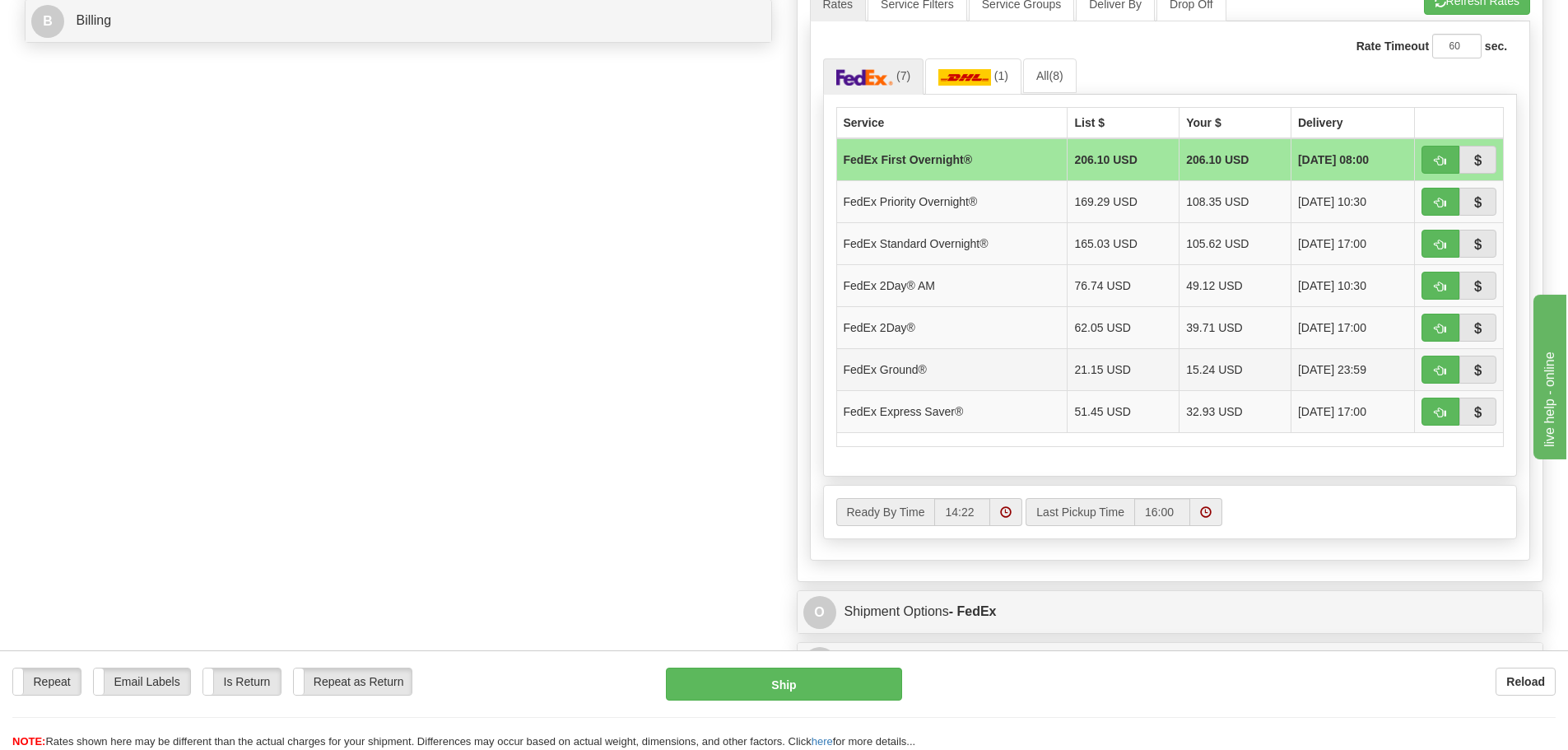
click at [1196, 370] on td "15.24 USD" at bounding box center [1235, 369] width 112 height 42
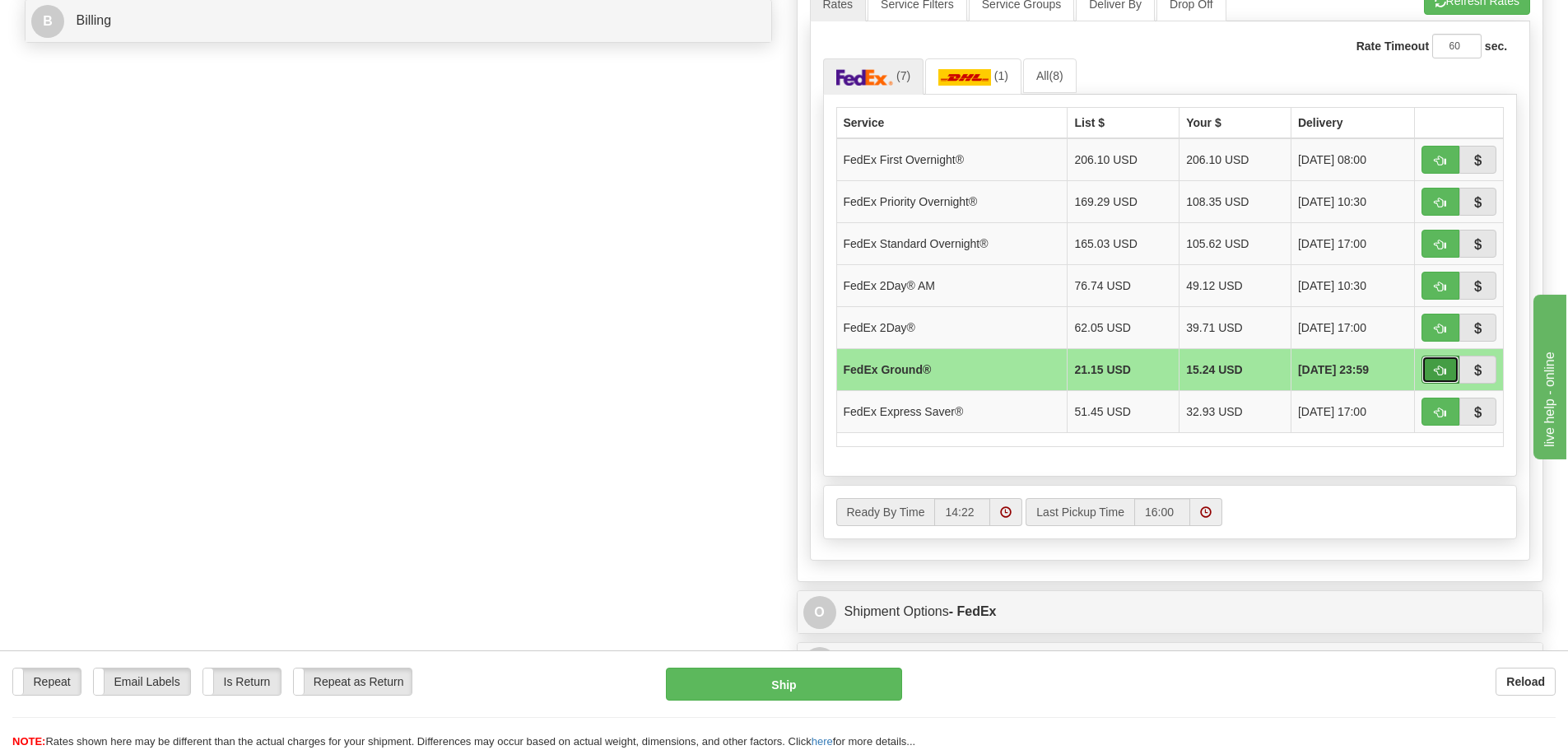
click at [1442, 372] on span "button" at bounding box center [1440, 370] width 12 height 11
type input "92"
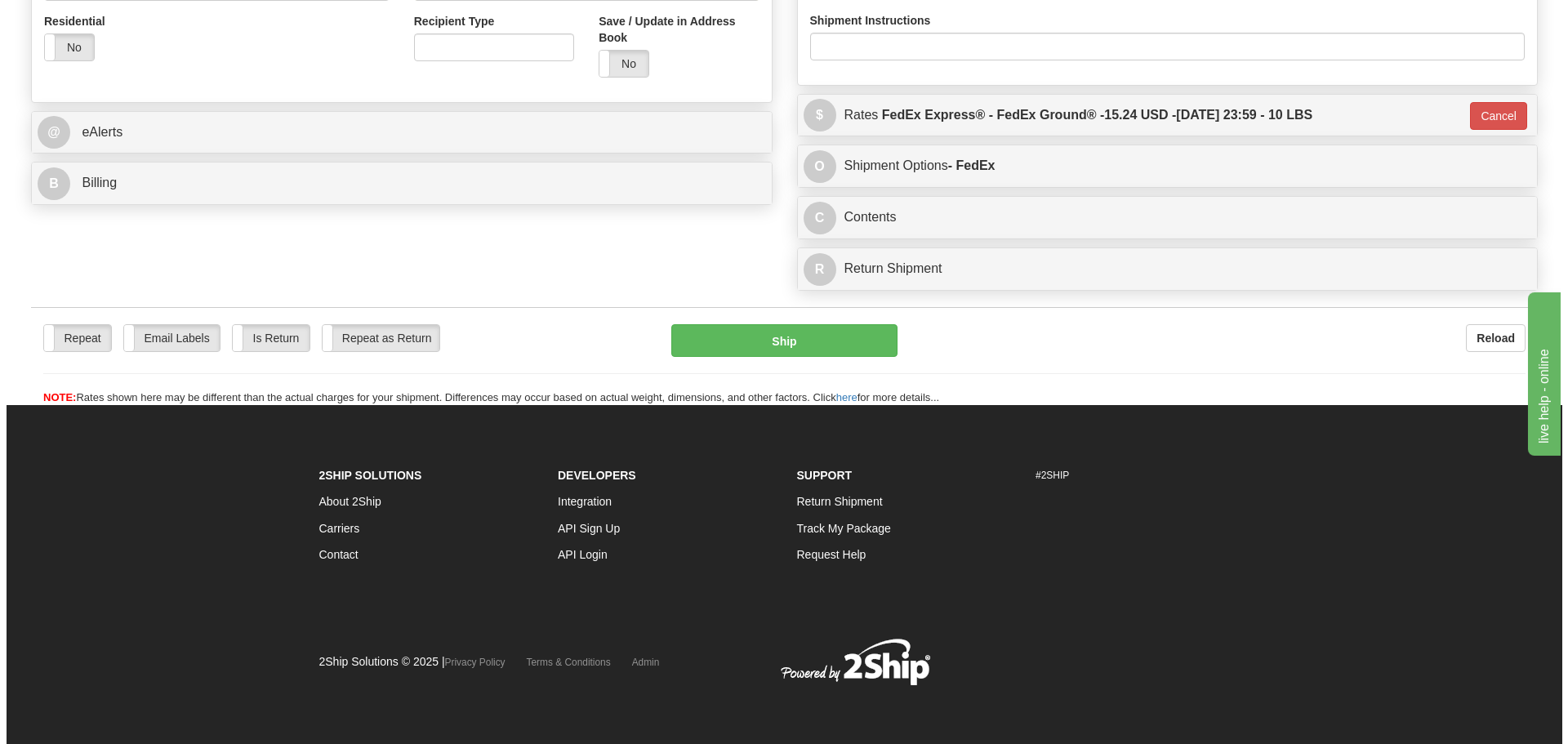
scroll to position [572, 0]
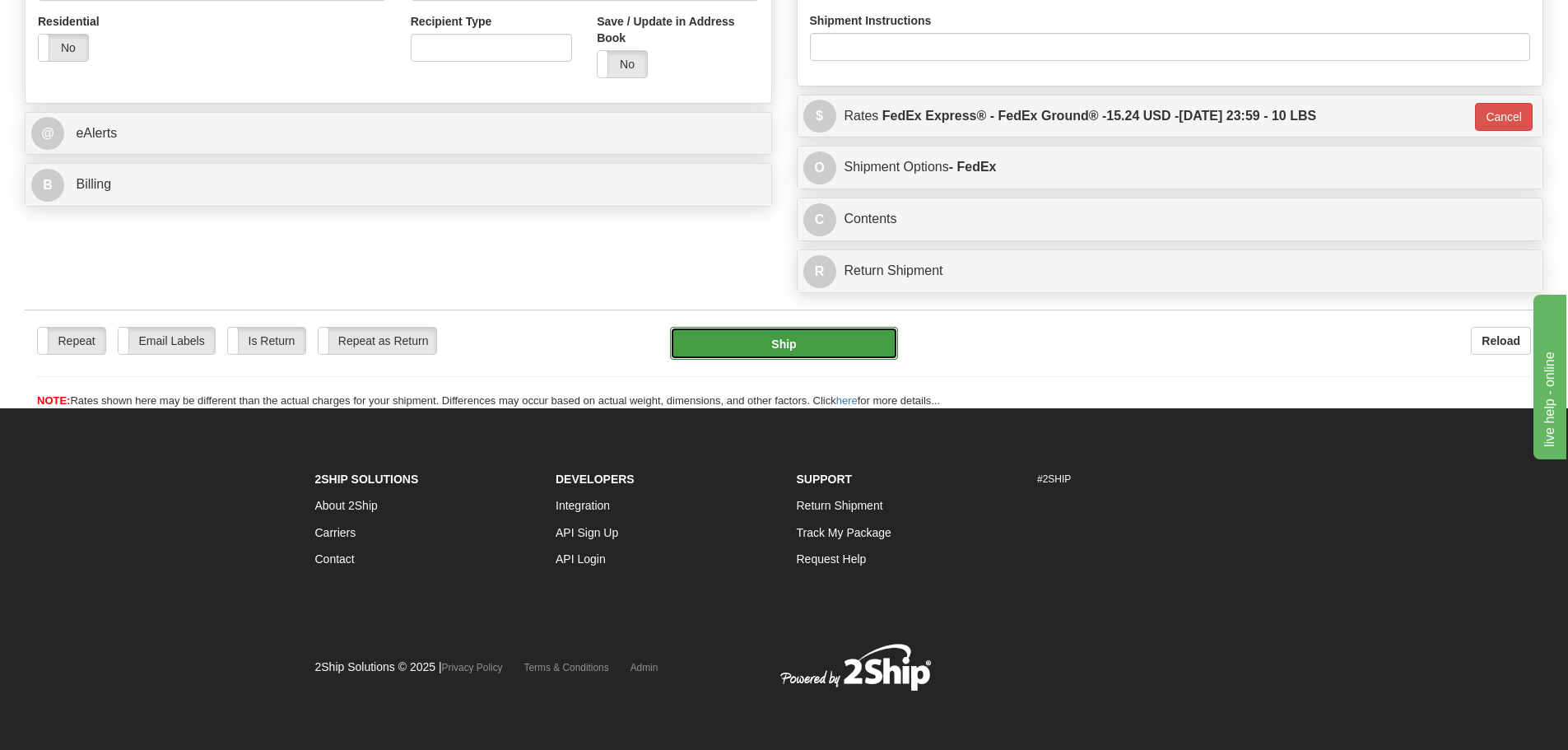
click at [765, 340] on button "Ship" at bounding box center [783, 343] width 228 height 33
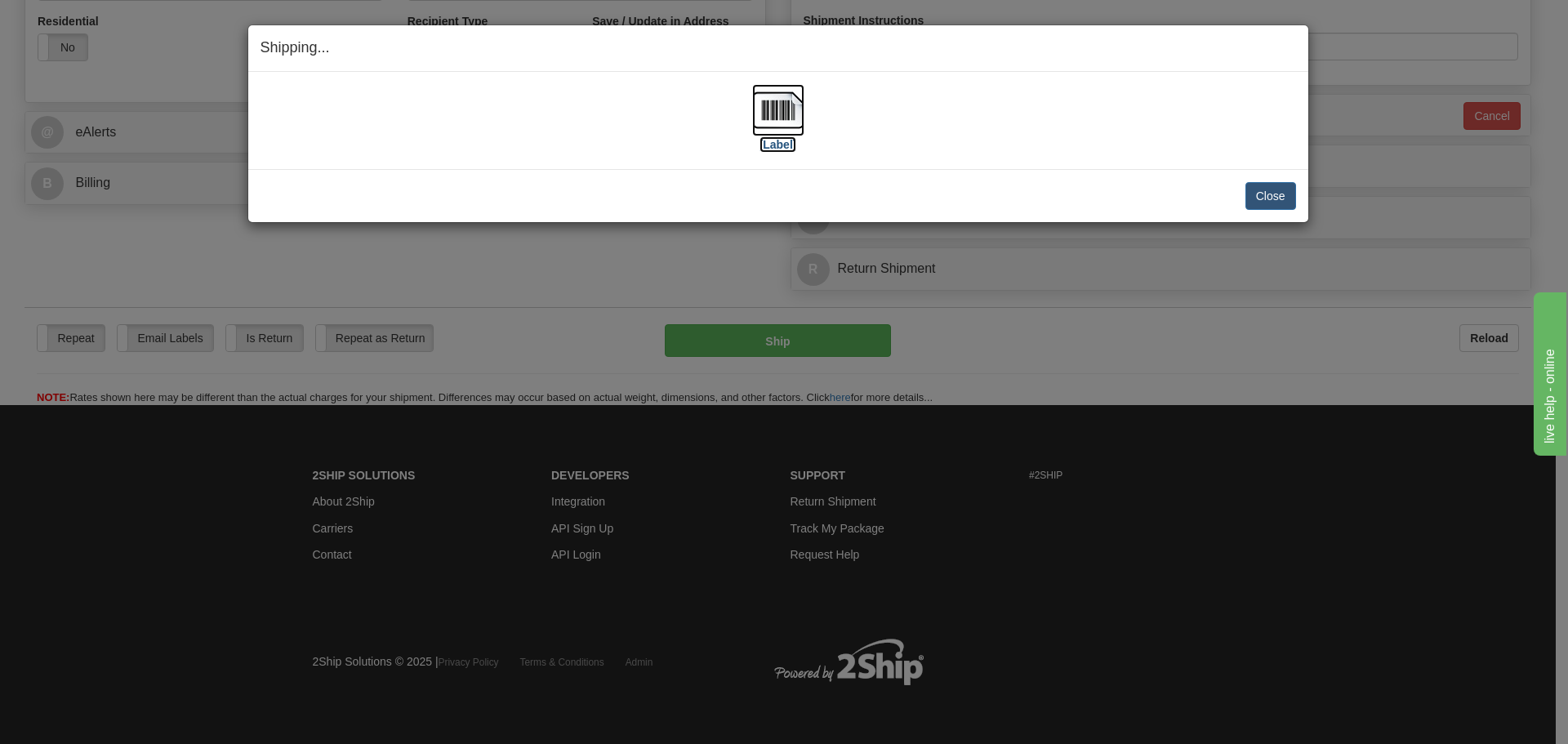
click at [766, 113] on img at bounding box center [779, 110] width 53 height 53
click at [1280, 200] on button "Close" at bounding box center [1270, 196] width 51 height 28
